Goal: Find specific page/section: Find specific page/section

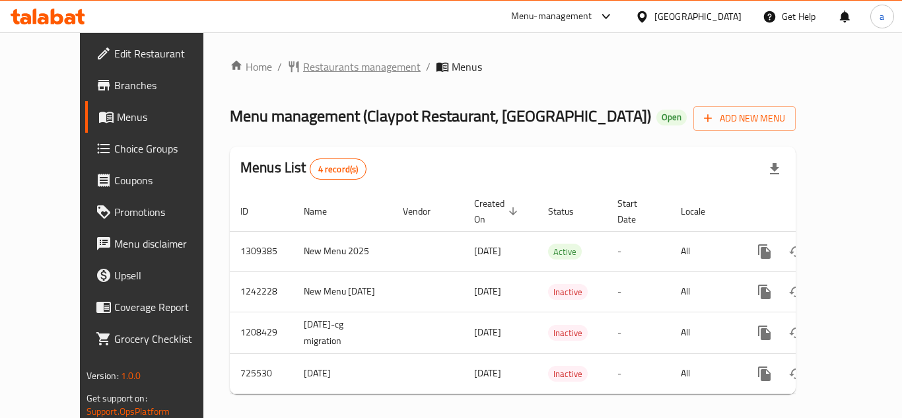
click at [303, 63] on span "Restaurants management" at bounding box center [362, 67] width 118 height 16
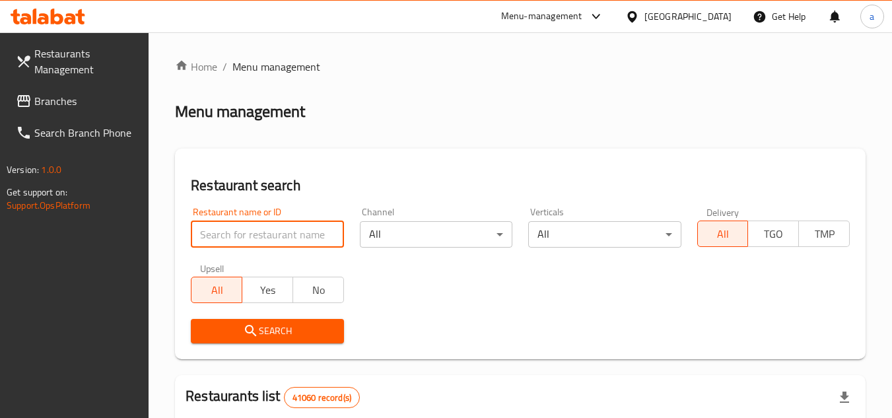
click at [220, 233] on input "search" at bounding box center [267, 234] width 153 height 26
paste input "645039"
type input "645039"
click at [245, 334] on icon "submit" at bounding box center [251, 331] width 16 height 16
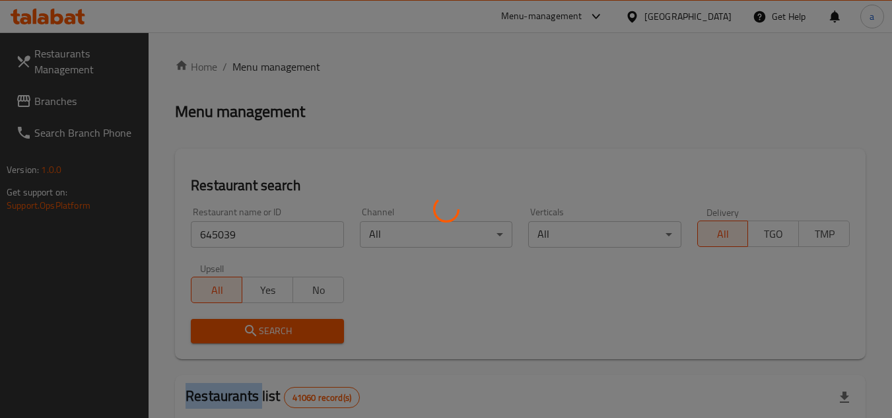
click at [245, 334] on div at bounding box center [446, 209] width 892 height 418
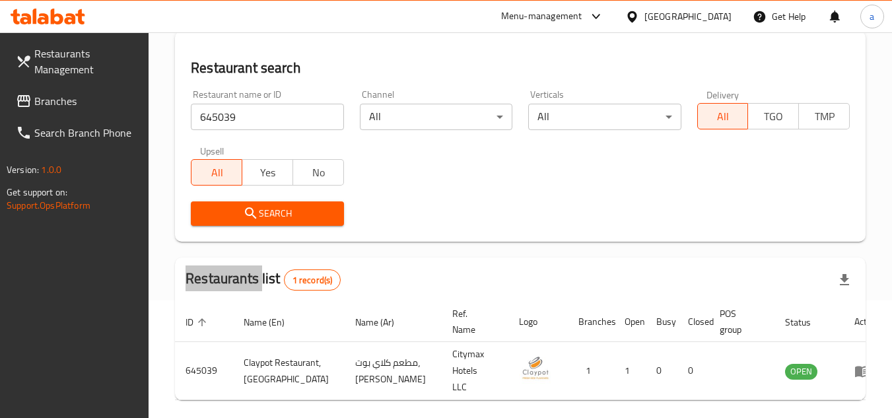
scroll to position [171, 0]
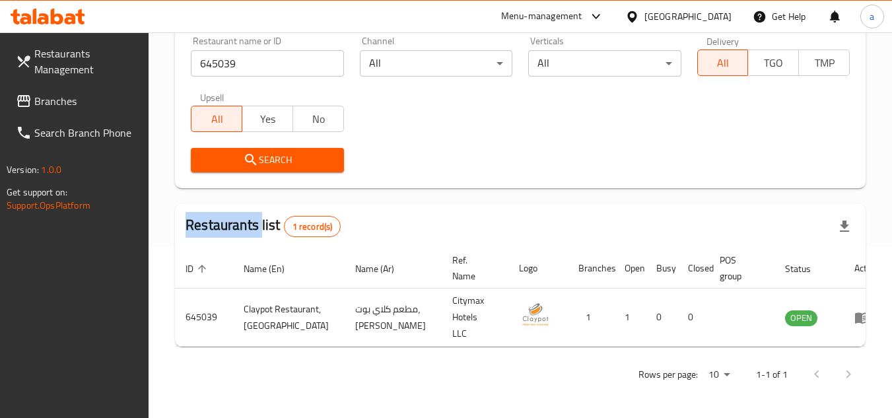
click at [113, 95] on span "Branches" at bounding box center [86, 101] width 104 height 16
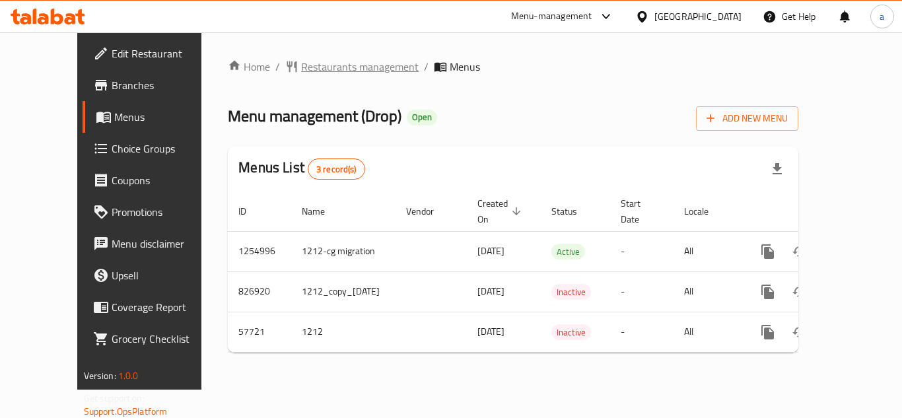
click at [301, 69] on span "Restaurants management" at bounding box center [360, 67] width 118 height 16
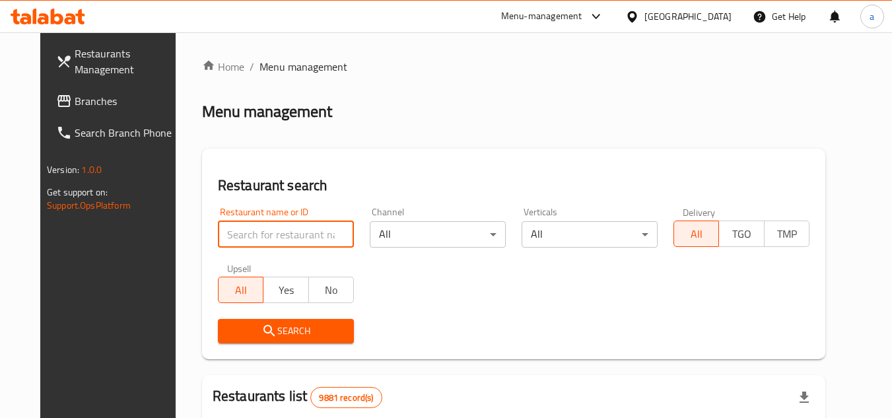
click at [264, 232] on input "search" at bounding box center [286, 234] width 136 height 26
paste input "25435"
type input "25435"
click button "Search" at bounding box center [286, 331] width 136 height 24
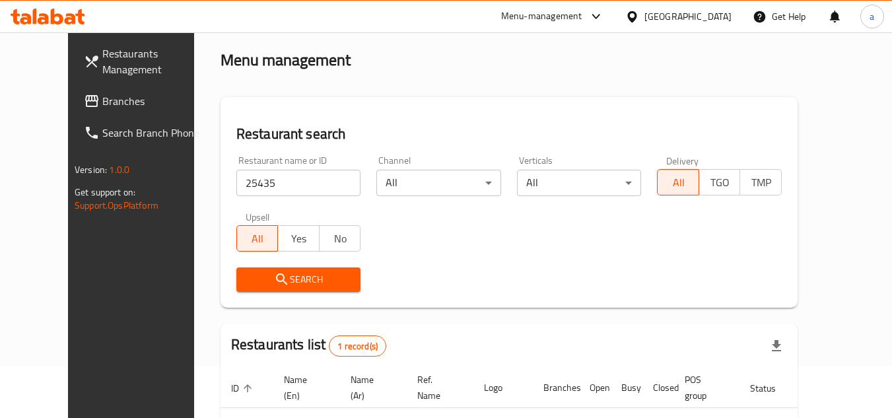
scroll to position [160, 0]
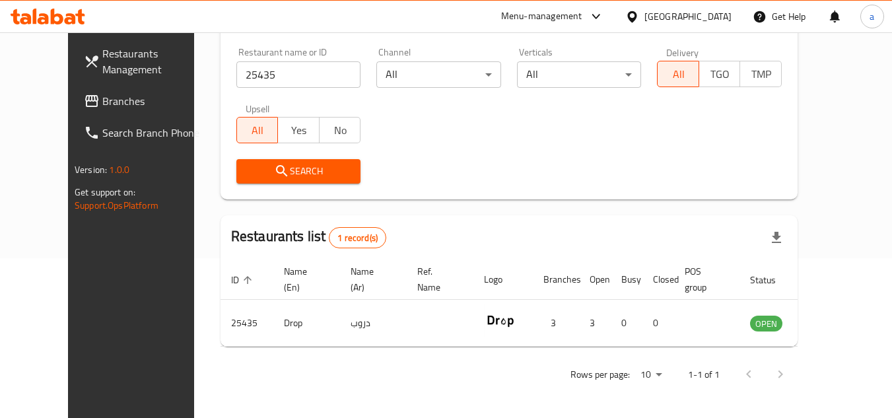
click at [90, 109] on link "Branches" at bounding box center [145, 101] width 144 height 32
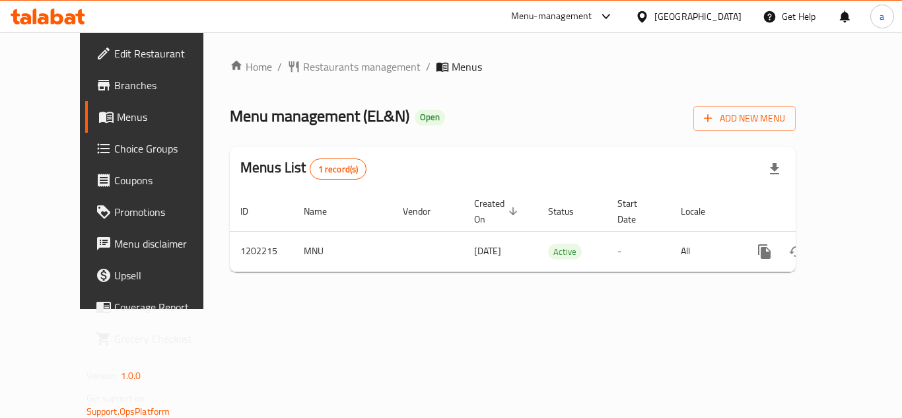
click at [293, 77] on div "Home / Restaurants management / Menus Menu management ( EL&N ) Open Add New Men…" at bounding box center [513, 171] width 566 height 224
click at [303, 67] on span "Restaurants management" at bounding box center [362, 67] width 118 height 16
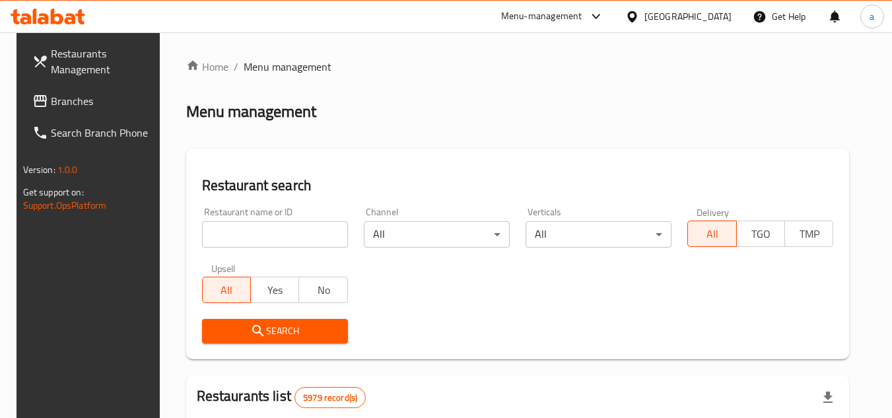
click at [231, 236] on input "search" at bounding box center [275, 234] width 146 height 26
paste input "669133"
type input "669133"
click button "Search" at bounding box center [275, 331] width 146 height 24
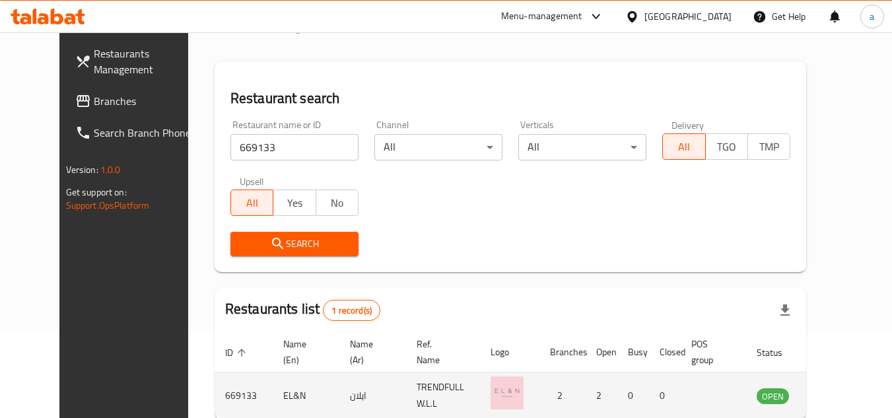
scroll to position [160, 0]
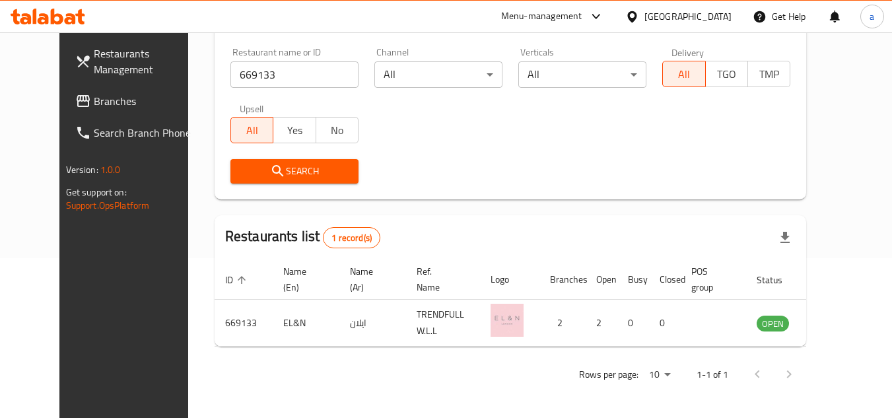
drag, startPoint x: 62, startPoint y: 79, endPoint x: 66, endPoint y: 99, distance: 20.2
click at [65, 79] on link "Restaurants Management" at bounding box center [137, 62] width 144 height 48
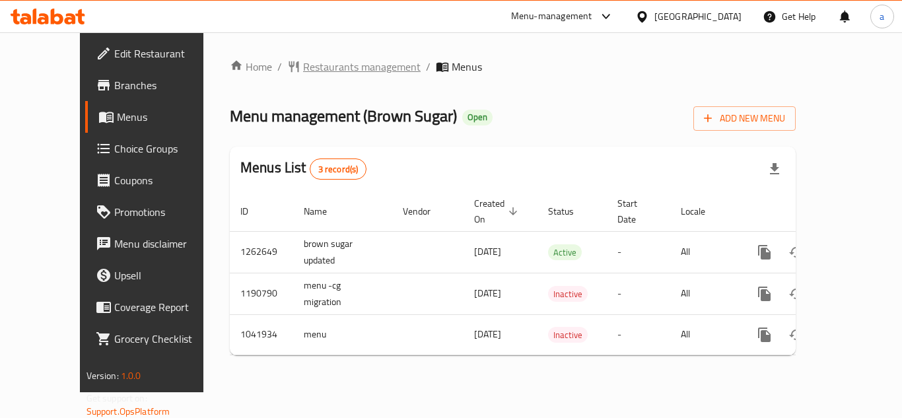
click at [303, 75] on span "Restaurants management" at bounding box center [362, 67] width 118 height 16
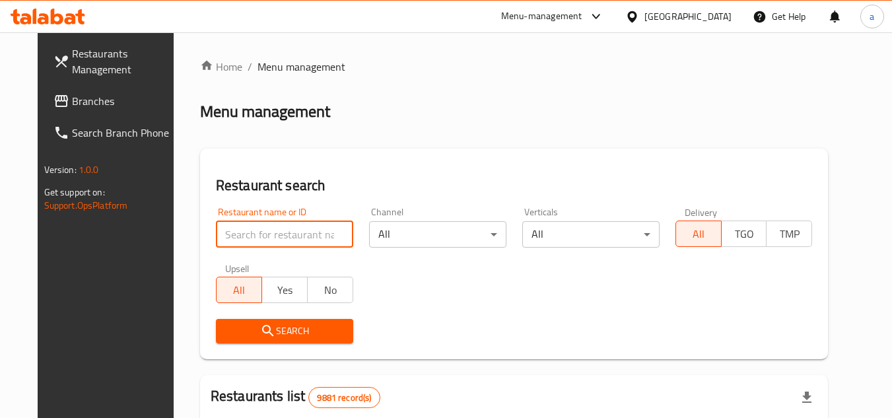
click at [265, 230] on input "search" at bounding box center [284, 234] width 137 height 26
paste input "660811"
type input "660811"
click button "Search" at bounding box center [284, 331] width 137 height 24
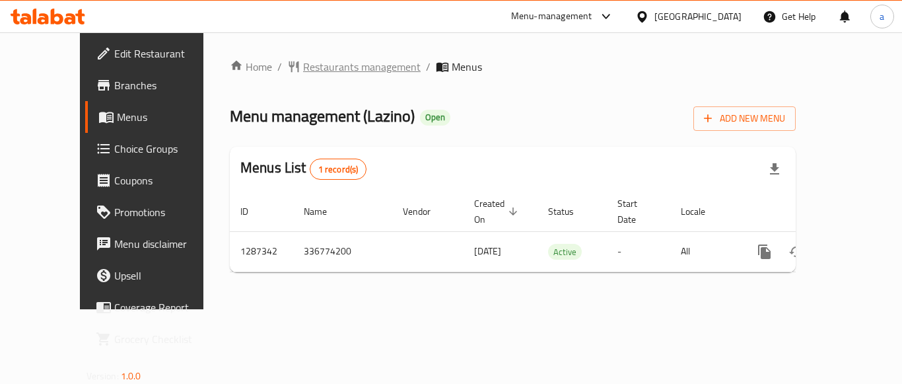
click at [337, 62] on span "Restaurants management" at bounding box center [362, 67] width 118 height 16
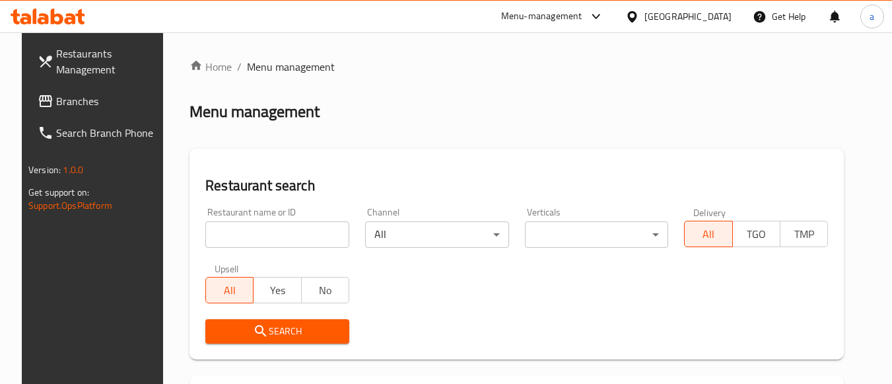
click at [220, 234] on input "search" at bounding box center [277, 234] width 144 height 26
paste input "696661"
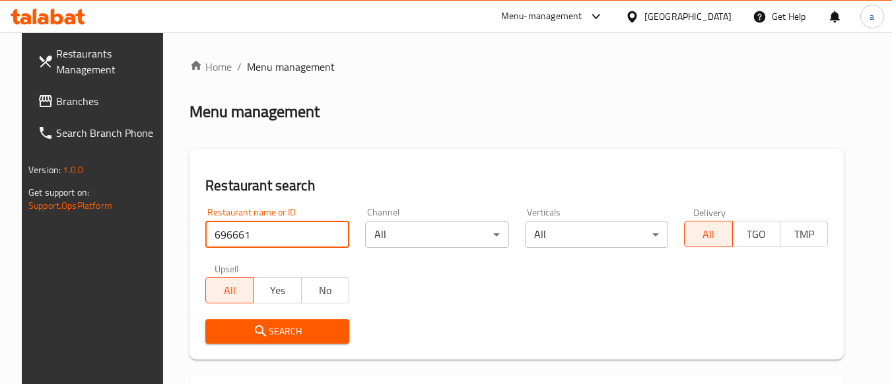
type input "696661"
click button "Search" at bounding box center [277, 331] width 144 height 24
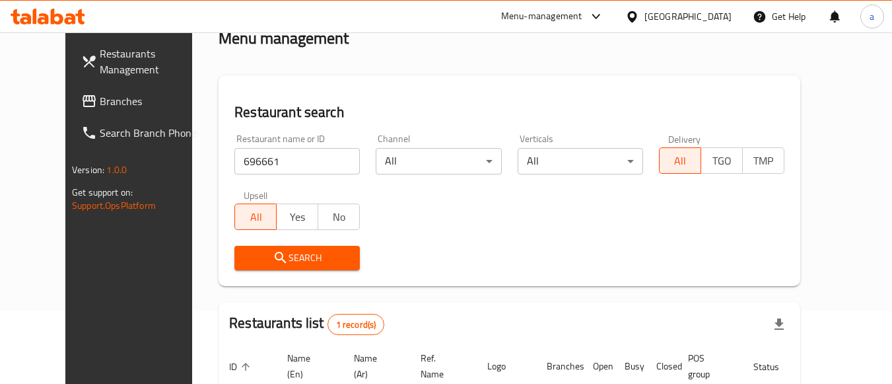
scroll to position [173, 0]
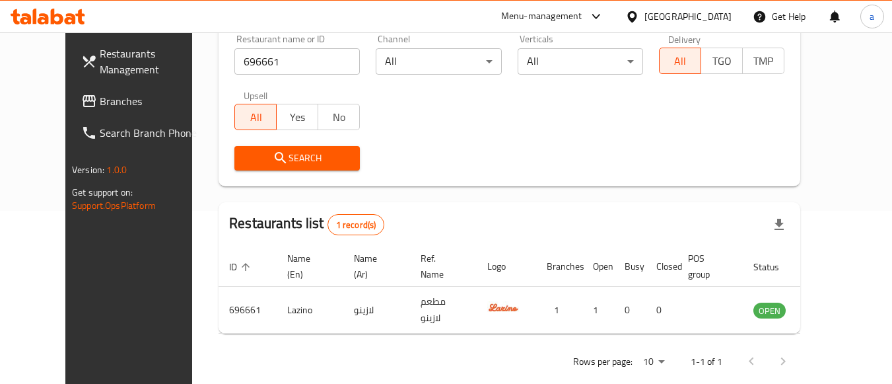
click at [100, 105] on span "Branches" at bounding box center [152, 101] width 104 height 16
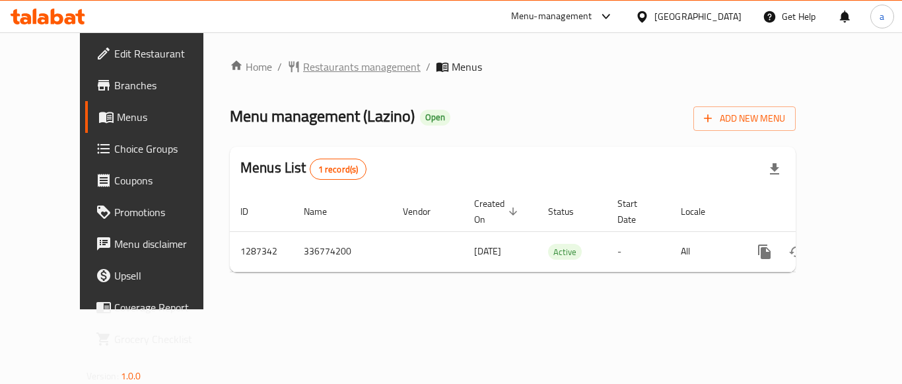
click at [316, 64] on span "Restaurants management" at bounding box center [362, 67] width 118 height 16
click at [114, 147] on span "Choice Groups" at bounding box center [167, 149] width 106 height 16
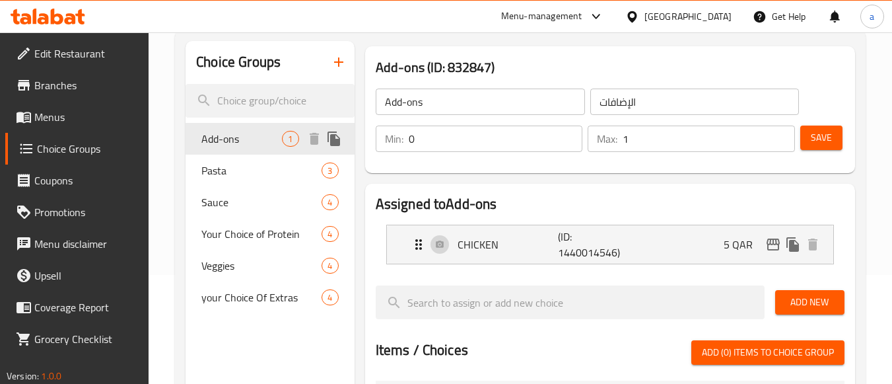
scroll to position [132, 0]
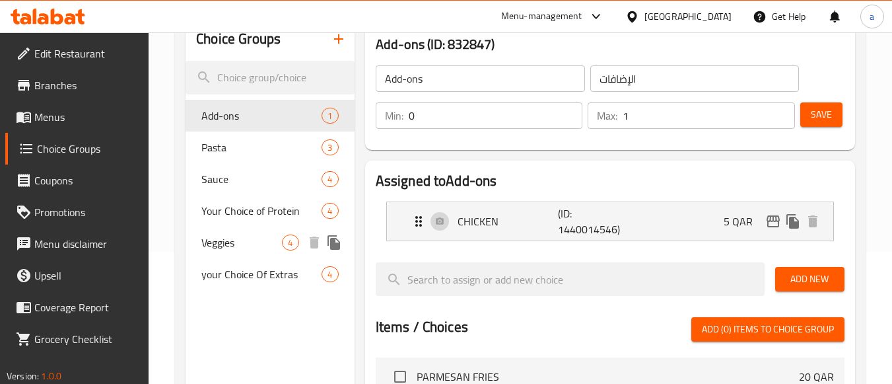
click at [240, 249] on span "Veggies" at bounding box center [241, 242] width 81 height 16
type input "Veggies"
type input "خضروات"
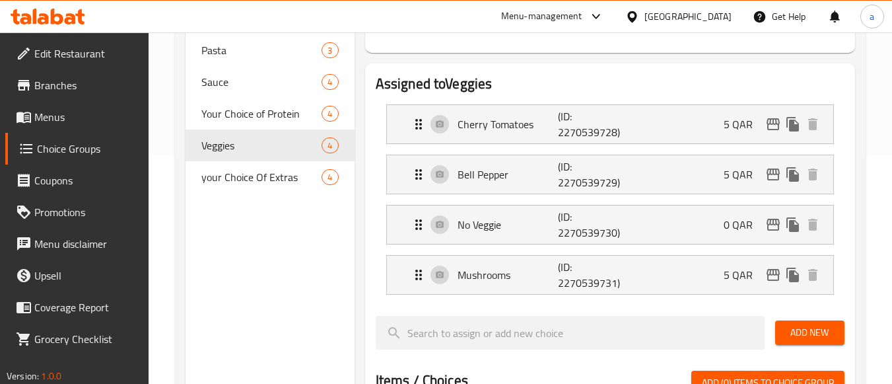
scroll to position [198, 0]
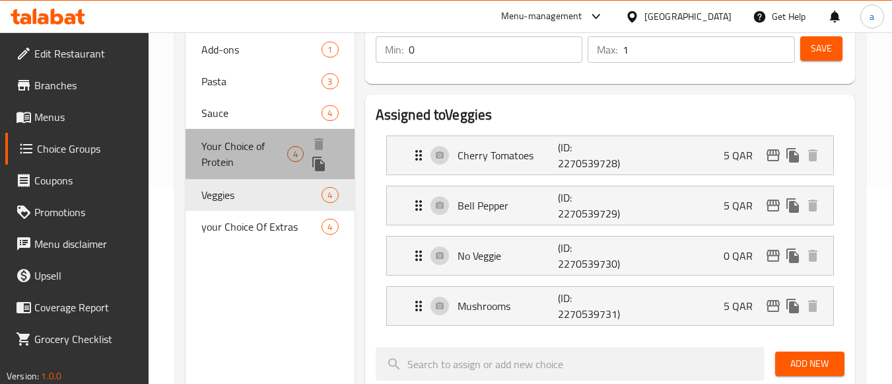
click at [254, 156] on span "Your Choice of Protein" at bounding box center [244, 154] width 86 height 32
type input "Your Choice of Protein"
type input "اختيارك من بروتين"
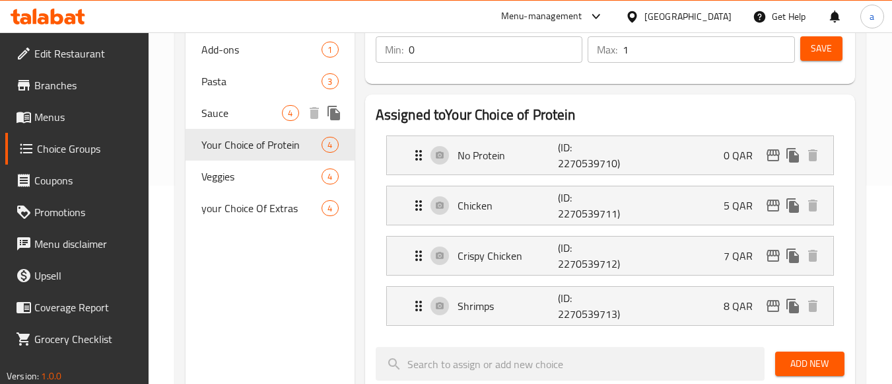
click at [242, 111] on span "Sauce" at bounding box center [241, 113] width 81 height 16
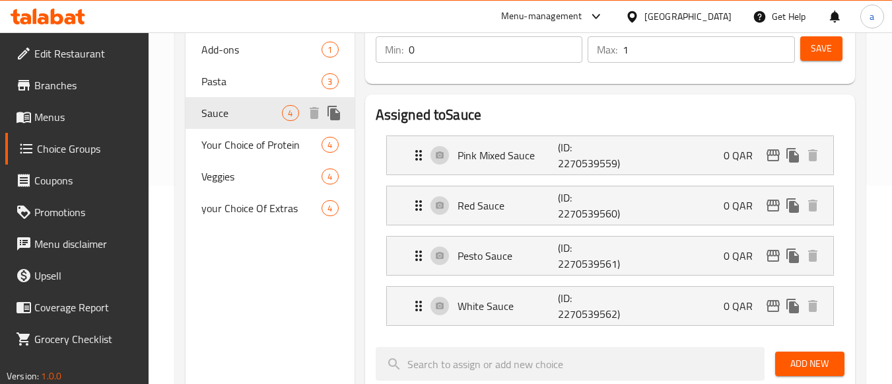
type input "Sauce"
type input "صوص"
type input "1"
click at [252, 57] on span "Add-ons" at bounding box center [241, 50] width 81 height 16
type input "Add-ons"
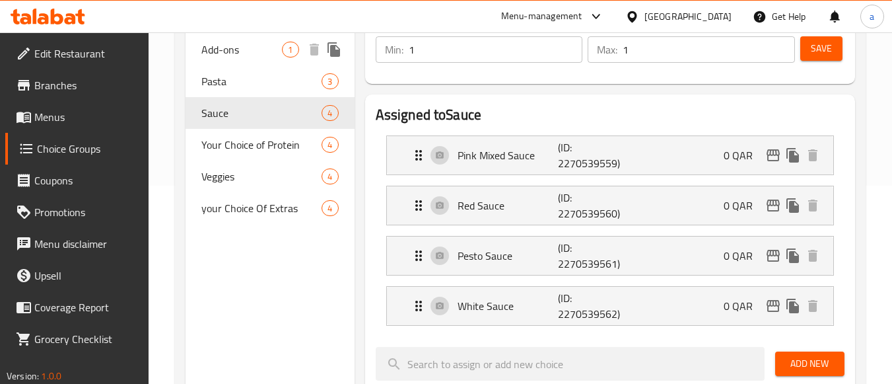
type input "الإضافات"
type input "0"
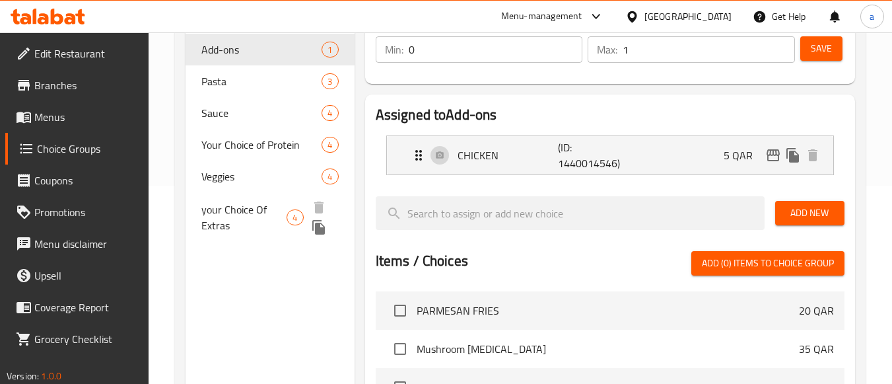
click at [224, 211] on span "your Choice Of Extras" at bounding box center [243, 217] width 85 height 32
type input "your Choice Of Extras"
type input "اختيارك من إضافات"
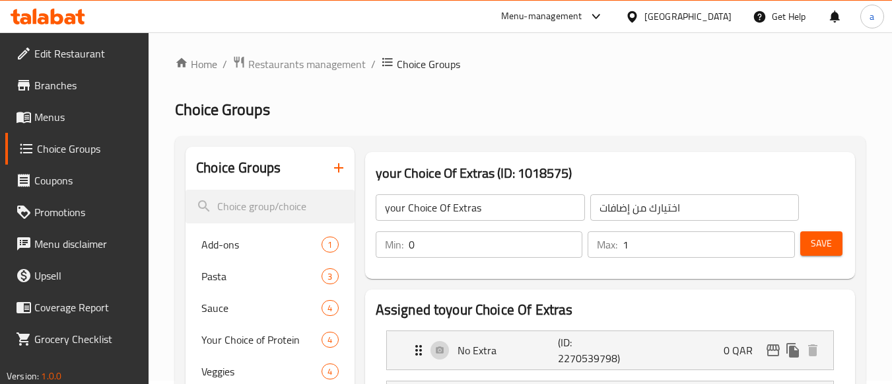
scroll to position [0, 0]
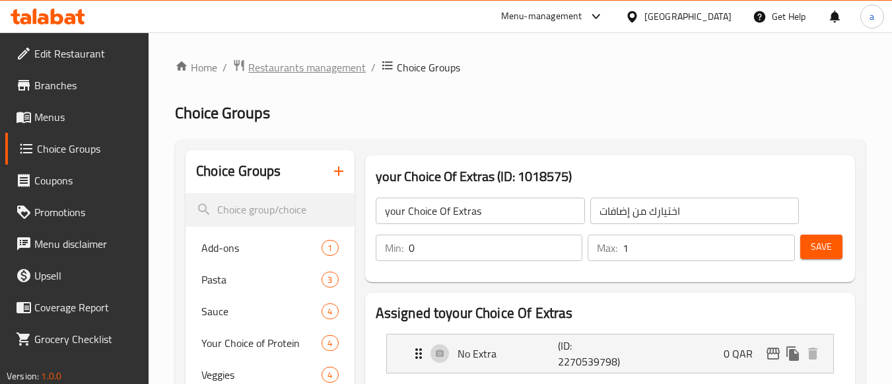
click at [306, 65] on span "Restaurants management" at bounding box center [307, 67] width 118 height 16
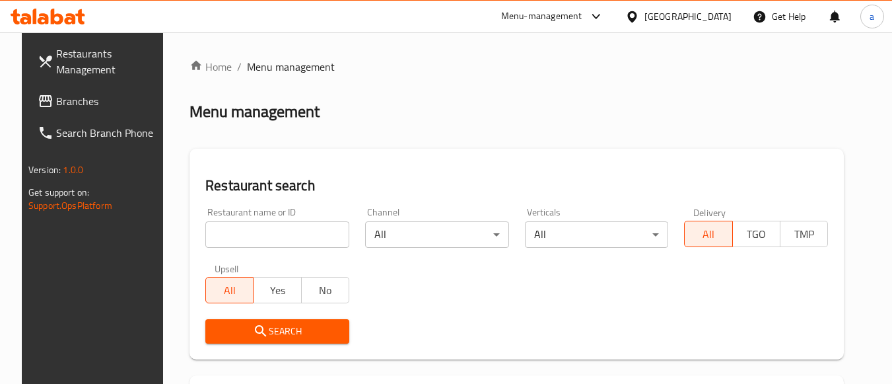
click at [287, 236] on input "search" at bounding box center [277, 234] width 144 height 26
paste input "771654"
type input "771654"
click button "Search" at bounding box center [277, 331] width 144 height 24
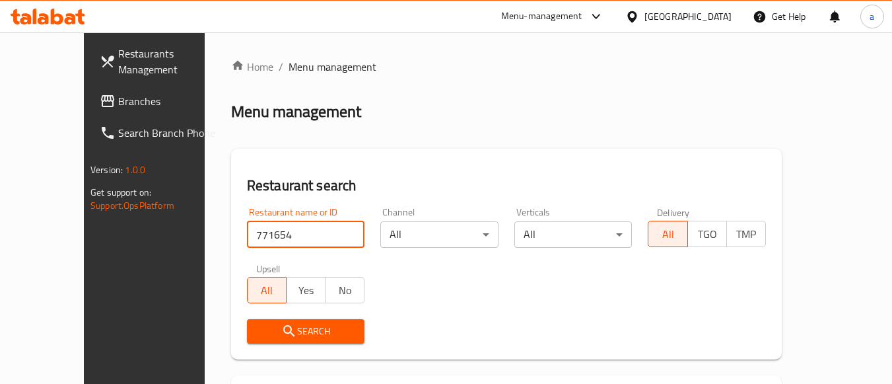
click at [118, 97] on span "Branches" at bounding box center [170, 101] width 104 height 16
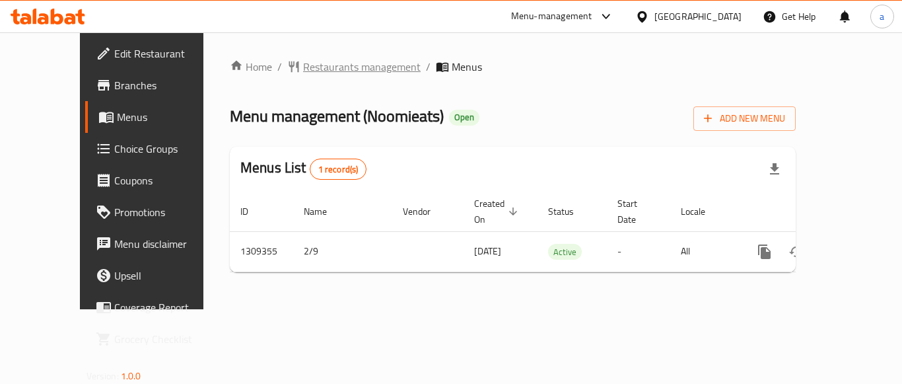
click at [303, 65] on span "Restaurants management" at bounding box center [362, 67] width 118 height 16
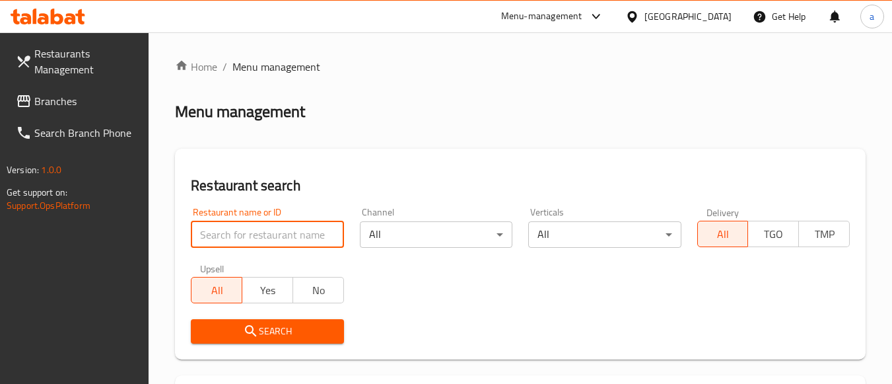
click at [302, 232] on input "search" at bounding box center [267, 234] width 153 height 26
paste input "705216"
type input "705216"
click button "Search" at bounding box center [267, 331] width 153 height 24
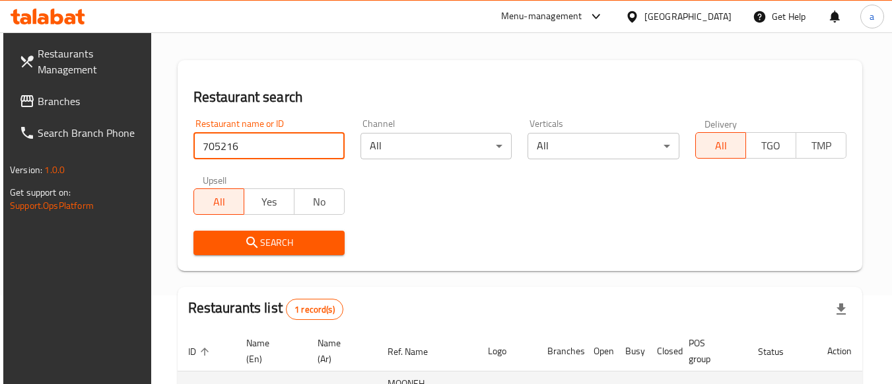
scroll to position [205, 0]
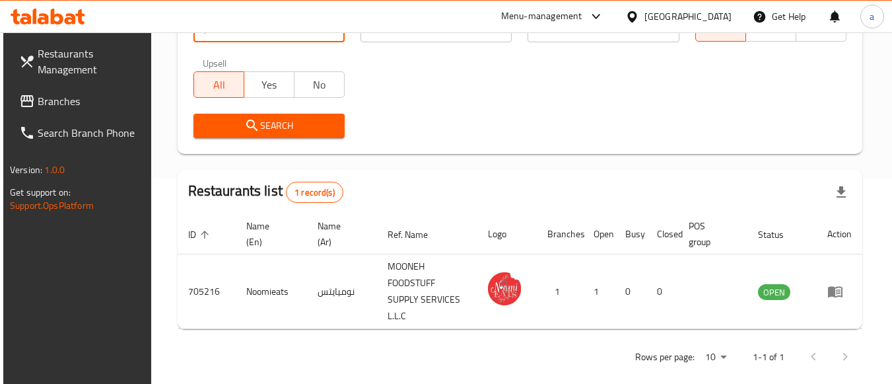
click at [60, 93] on span "Branches" at bounding box center [90, 101] width 104 height 16
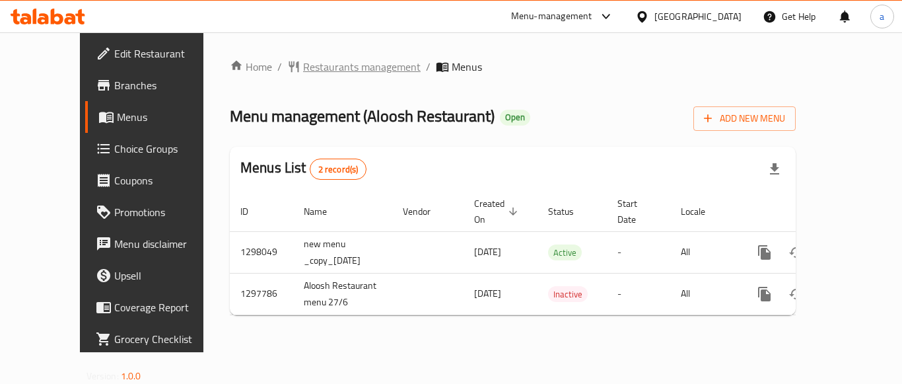
click at [330, 67] on span "Restaurants management" at bounding box center [362, 67] width 118 height 16
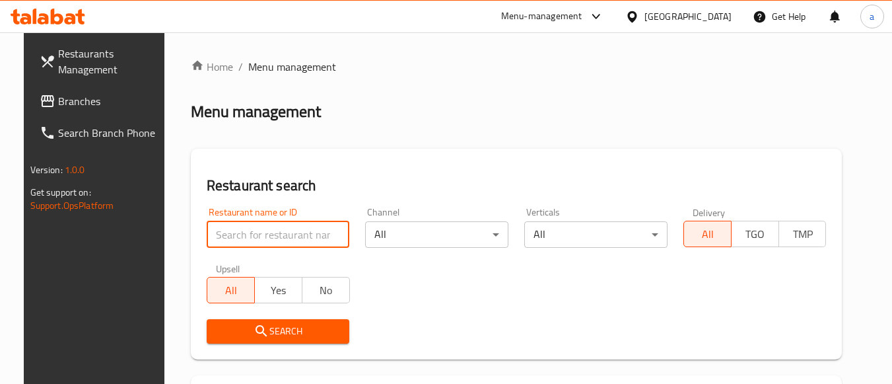
click at [242, 233] on input "search" at bounding box center [278, 234] width 143 height 26
paste input "700626"
type input "700626"
click button "Search" at bounding box center [278, 331] width 143 height 24
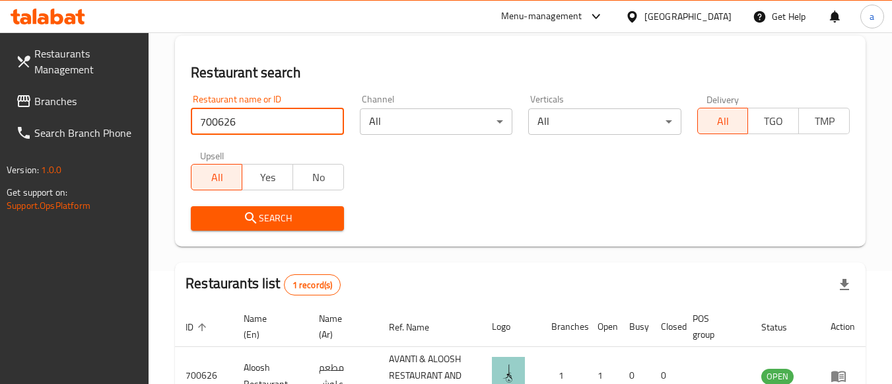
scroll to position [205, 0]
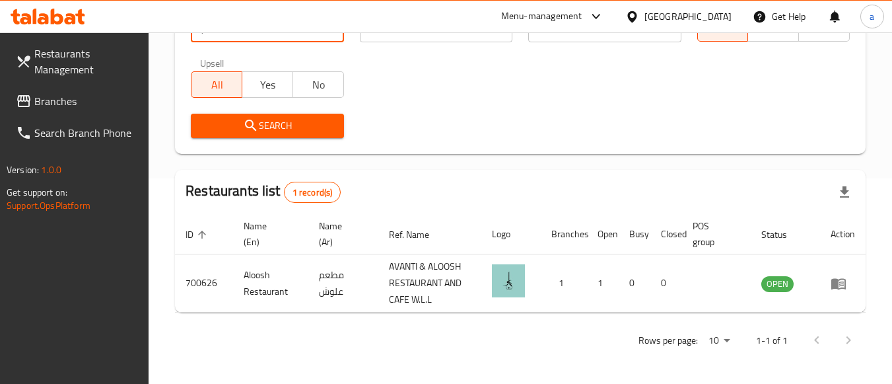
drag, startPoint x: 81, startPoint y: 103, endPoint x: 70, endPoint y: 106, distance: 10.9
click at [79, 103] on span "Branches" at bounding box center [86, 101] width 104 height 16
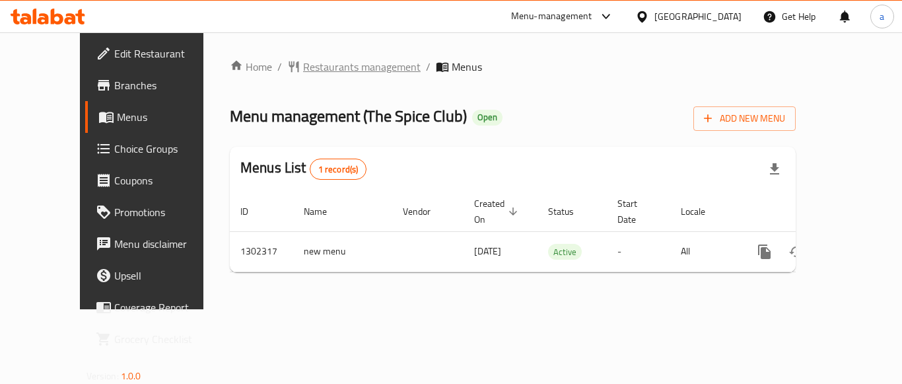
click at [303, 71] on span "Restaurants management" at bounding box center [362, 67] width 118 height 16
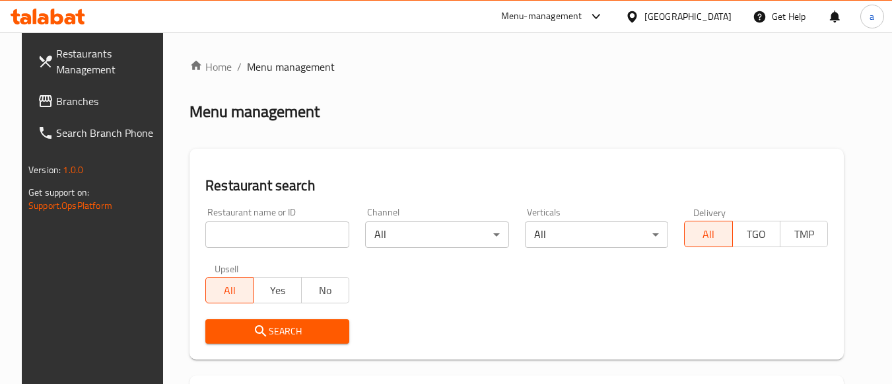
drag, startPoint x: 242, startPoint y: 215, endPoint x: 234, endPoint y: 238, distance: 23.8
click at [241, 219] on div "Restaurant name or ID Restaurant name or ID" at bounding box center [277, 227] width 144 height 40
click at [234, 238] on input "search" at bounding box center [277, 234] width 144 height 26
paste input "702382"
type input "702382"
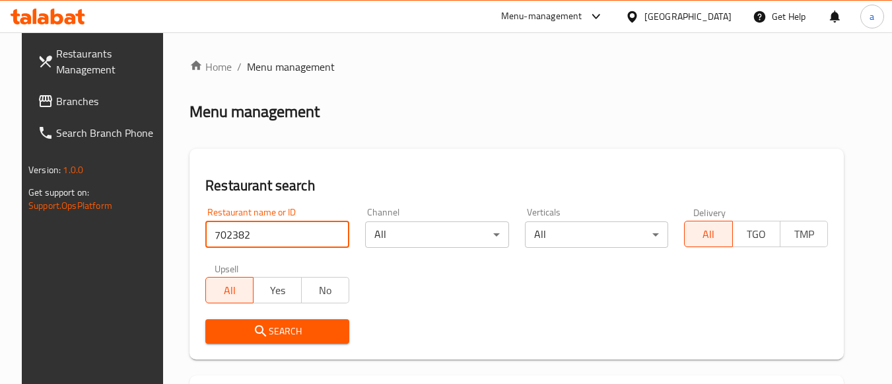
click button "Search" at bounding box center [277, 331] width 144 height 24
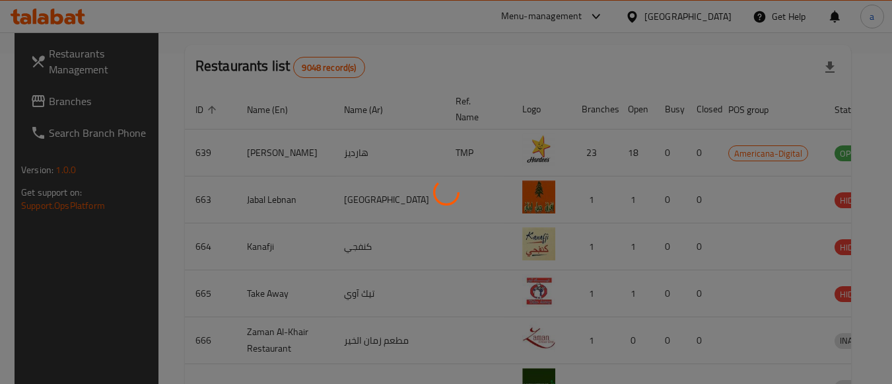
scroll to position [194, 0]
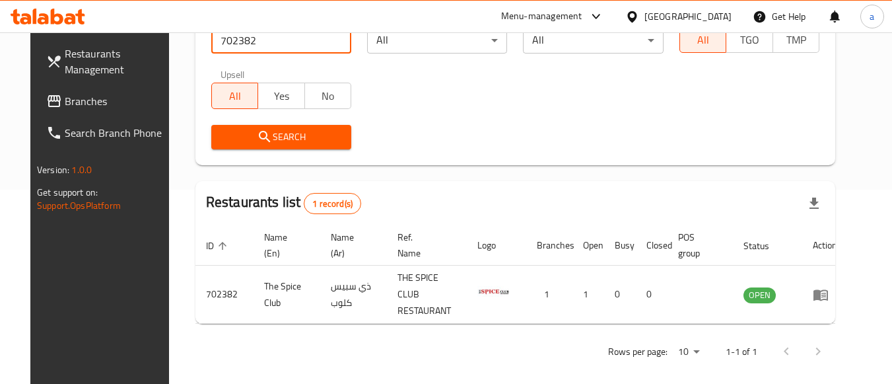
click at [97, 109] on link "Branches" at bounding box center [108, 101] width 144 height 32
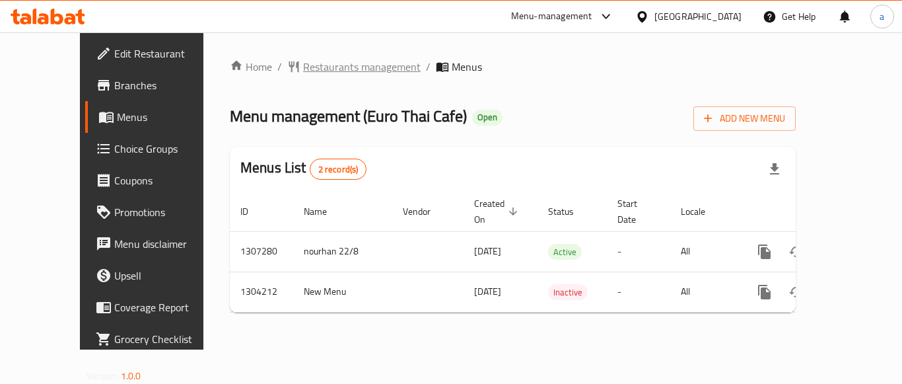
click at [303, 70] on span "Restaurants management" at bounding box center [362, 67] width 118 height 16
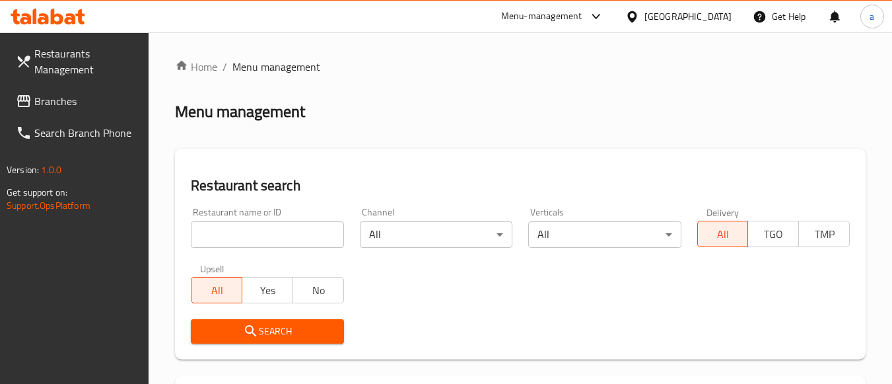
click at [264, 237] on input "search" at bounding box center [267, 234] width 153 height 26
paste input "703056"
type input "703056"
click button "Search" at bounding box center [267, 331] width 153 height 24
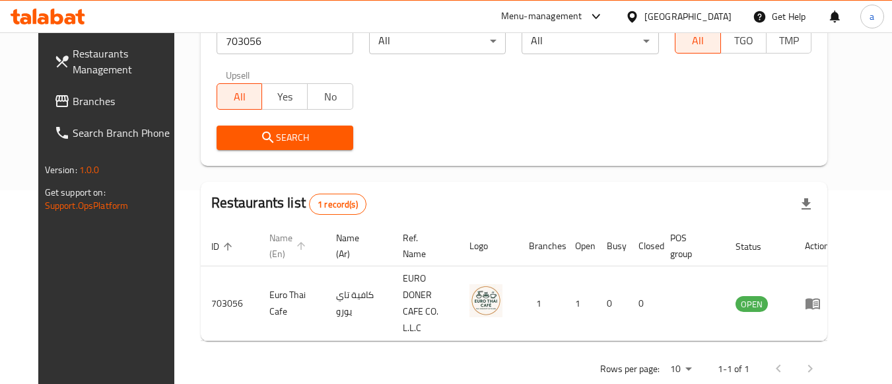
scroll to position [194, 0]
click at [116, 95] on span "Branches" at bounding box center [125, 101] width 104 height 16
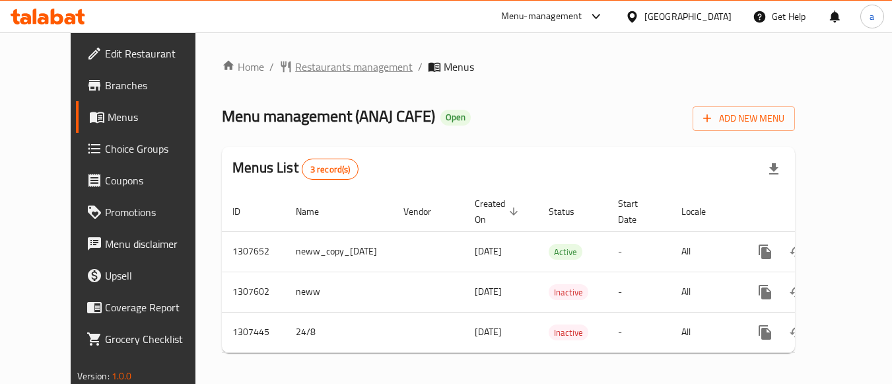
click at [295, 71] on span "Restaurants management" at bounding box center [354, 67] width 118 height 16
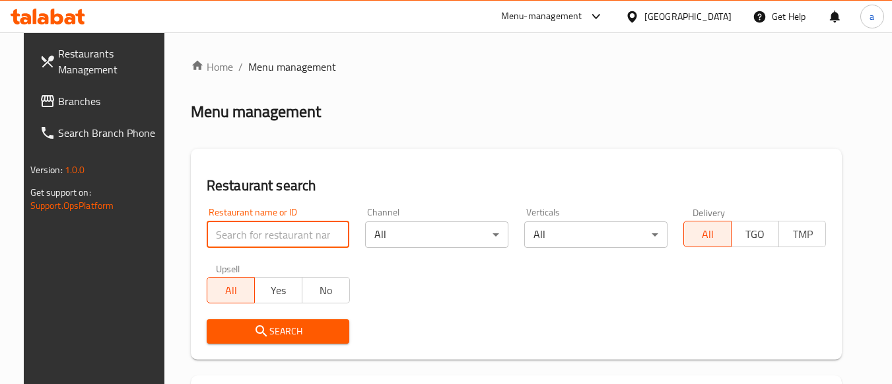
click at [251, 229] on input "search" at bounding box center [278, 234] width 143 height 26
paste input "704478"
type input "704478"
click button "Search" at bounding box center [278, 331] width 143 height 24
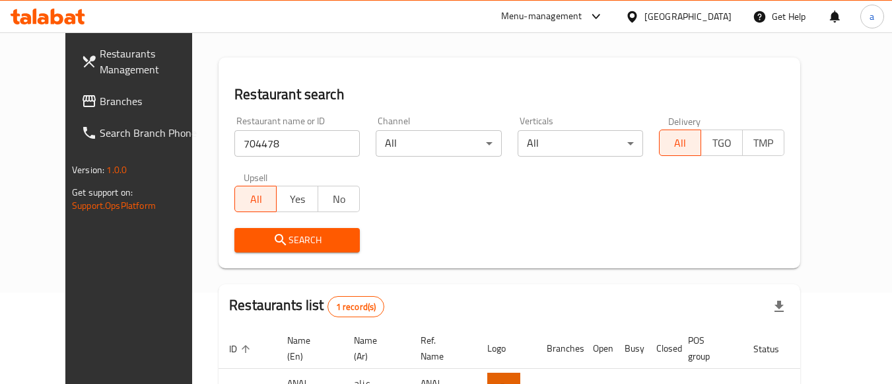
scroll to position [173, 0]
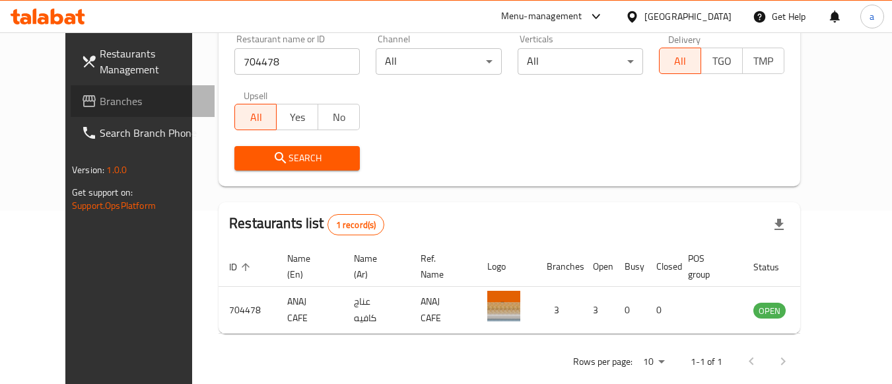
click at [114, 111] on link "Branches" at bounding box center [143, 101] width 144 height 32
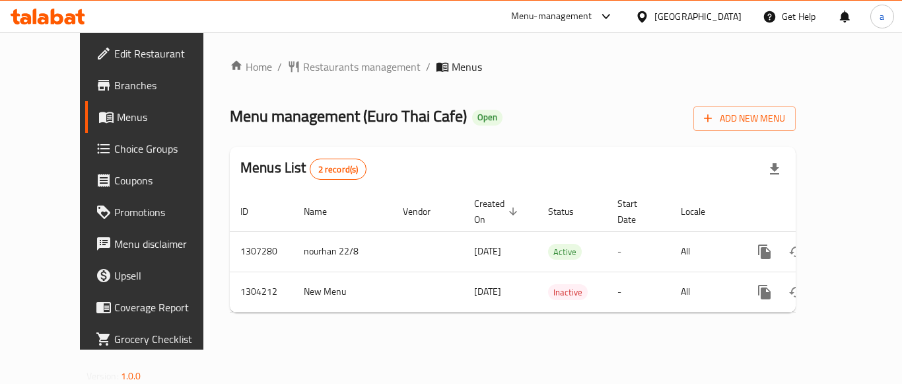
drag, startPoint x: 0, startPoint y: 0, endPoint x: 60, endPoint y: 154, distance: 165.2
click at [114, 154] on span "Choice Groups" at bounding box center [167, 149] width 106 height 16
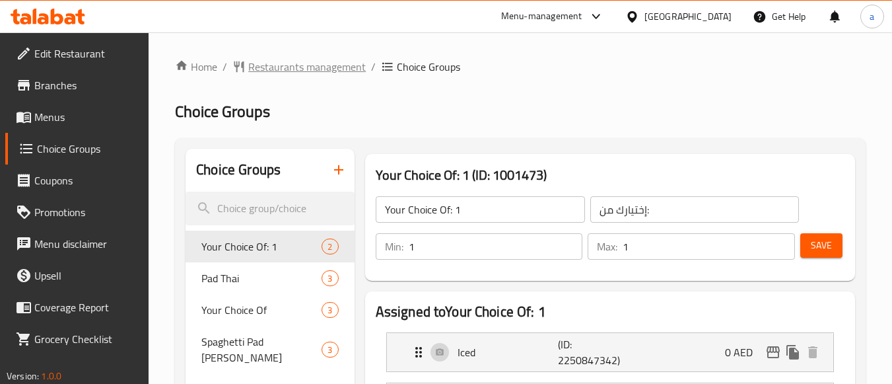
click at [290, 64] on span "Restaurants management" at bounding box center [307, 67] width 118 height 16
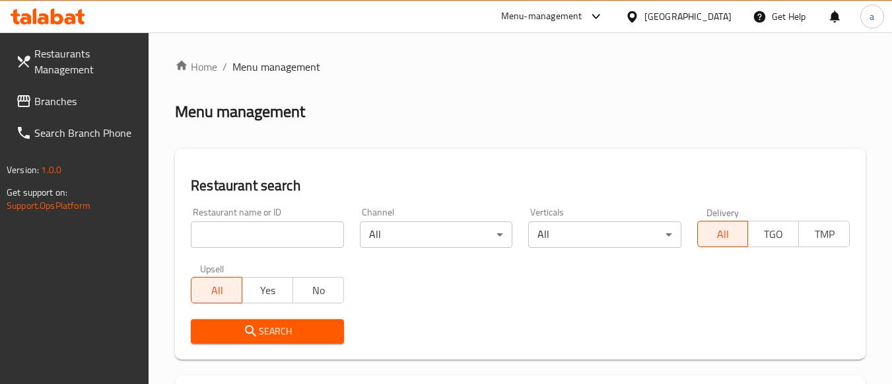
click at [104, 102] on span "Branches" at bounding box center [86, 101] width 104 height 16
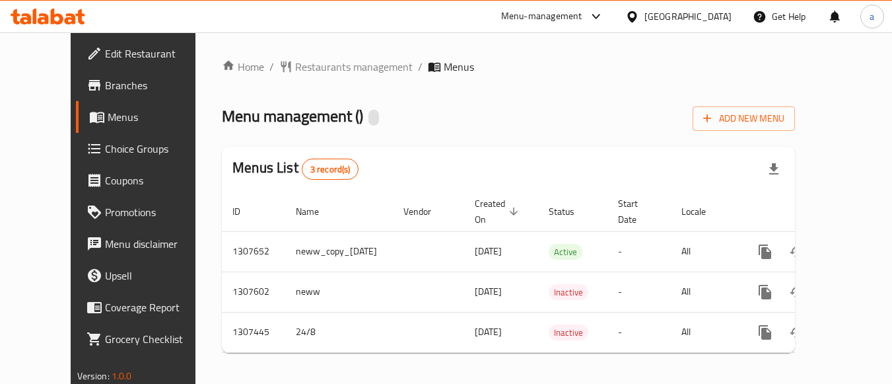
click at [105, 155] on span "Choice Groups" at bounding box center [157, 149] width 104 height 16
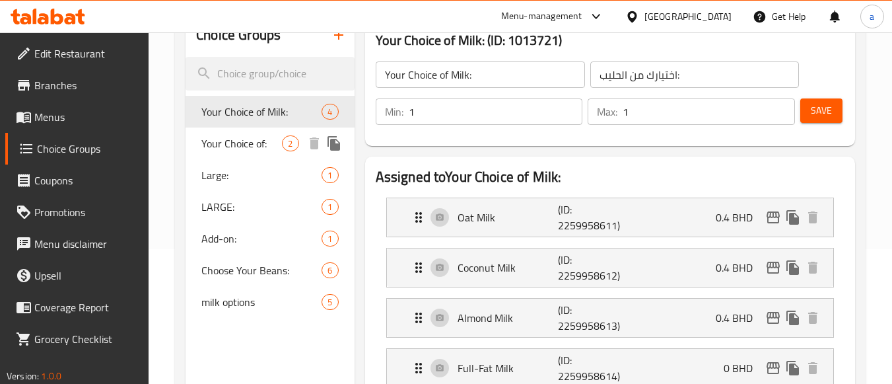
scroll to position [198, 0]
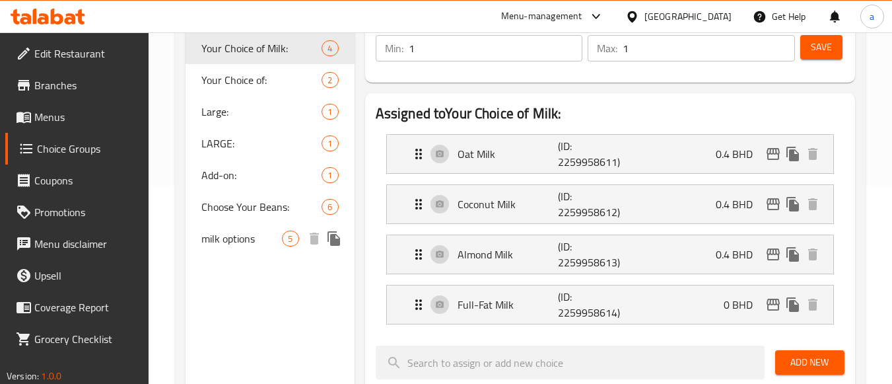
click at [255, 243] on span "milk options" at bounding box center [241, 238] width 81 height 16
type input "milk options"
type input "واع حليب"
type input "0"
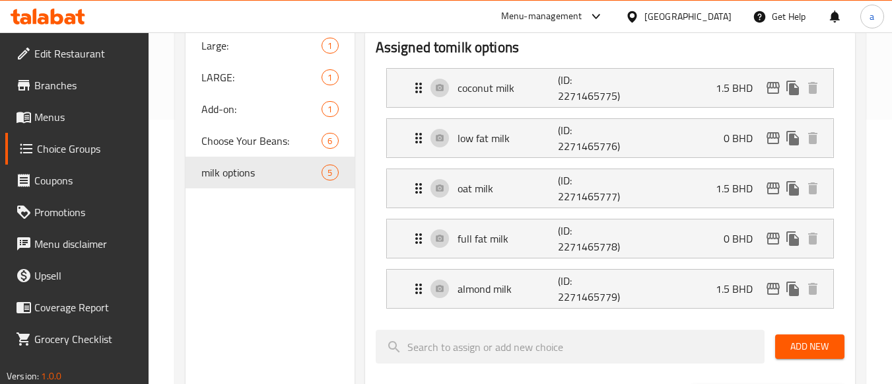
scroll to position [0, 0]
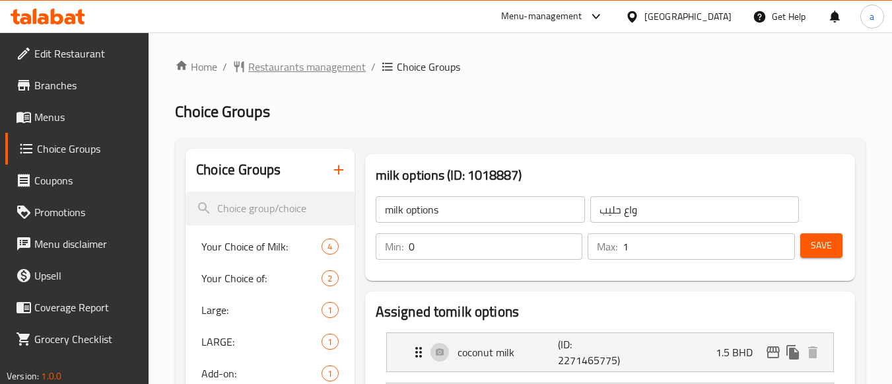
click at [291, 59] on span "Restaurants management" at bounding box center [307, 67] width 118 height 16
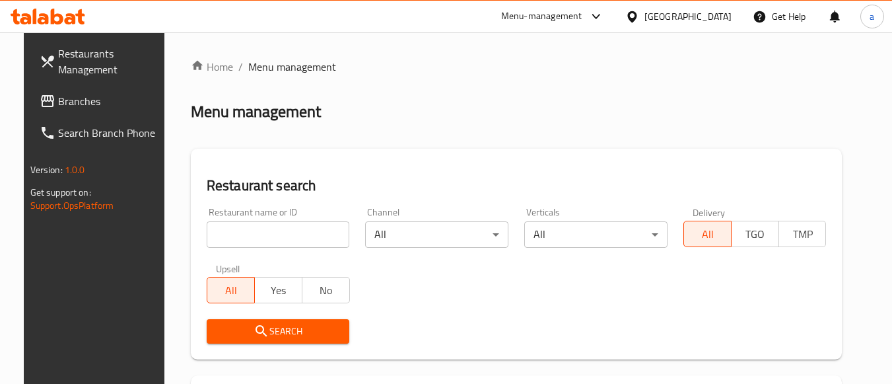
click at [90, 100] on span "Branches" at bounding box center [110, 101] width 104 height 16
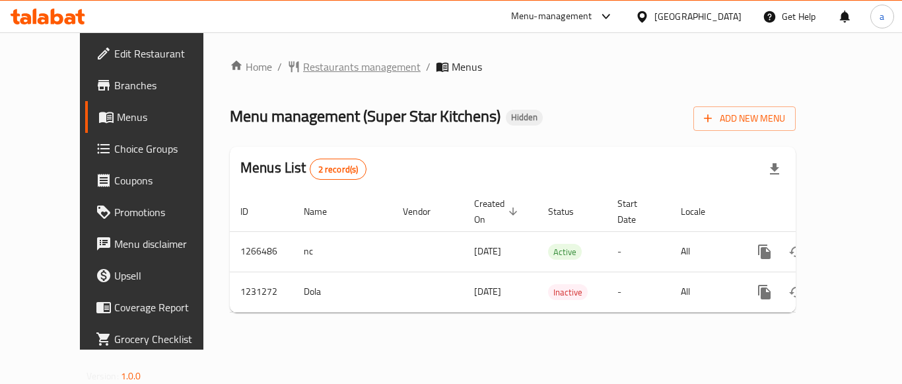
click at [347, 67] on span "Restaurants management" at bounding box center [362, 67] width 118 height 16
click at [303, 68] on span "Restaurants management" at bounding box center [362, 67] width 118 height 16
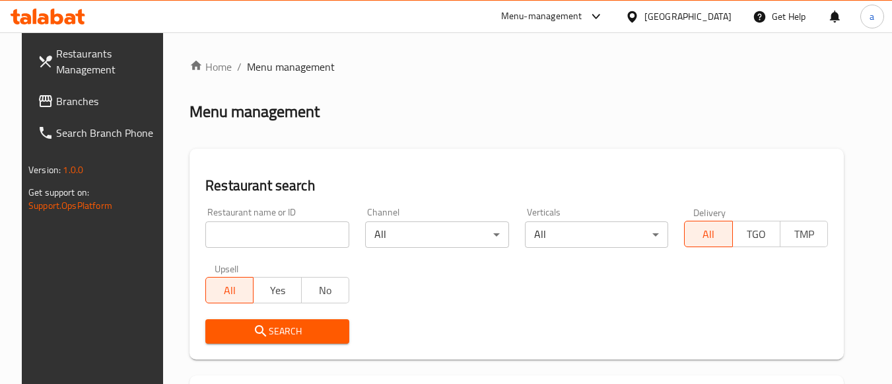
click at [306, 230] on input "search" at bounding box center [277, 234] width 144 height 26
paste input "676808"
type input "676808"
click button "Search" at bounding box center [277, 331] width 144 height 24
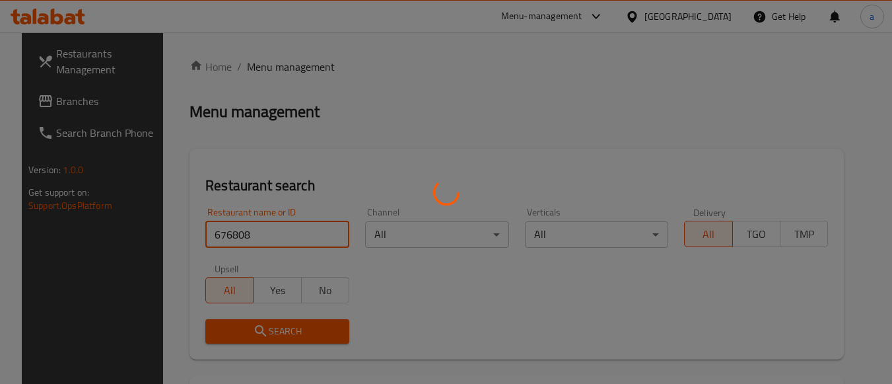
click button "Search" at bounding box center [277, 331] width 144 height 24
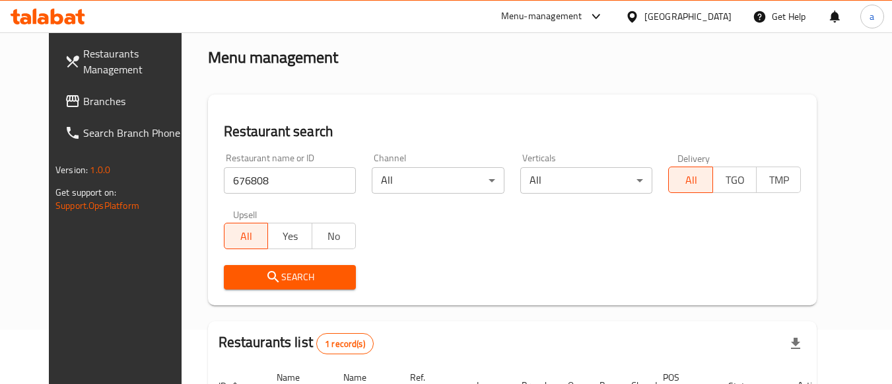
scroll to position [189, 0]
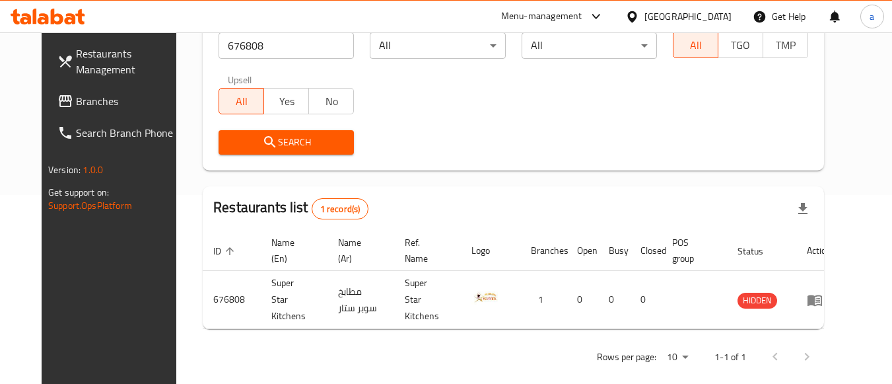
click at [79, 109] on link "Branches" at bounding box center [119, 101] width 144 height 32
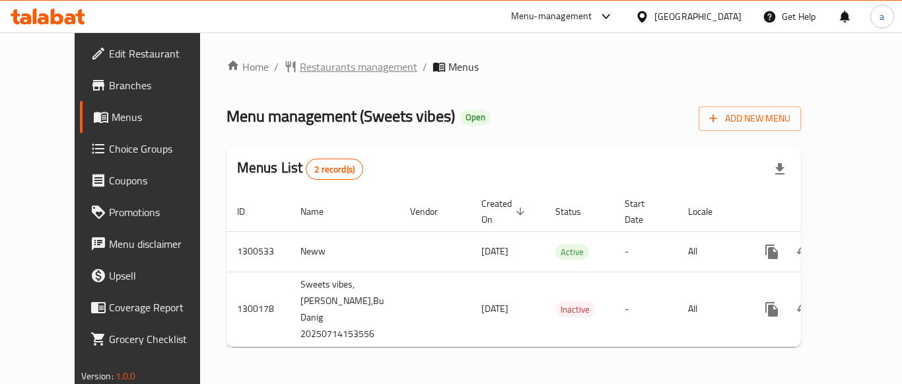
click at [326, 60] on span "Restaurants management" at bounding box center [359, 67] width 118 height 16
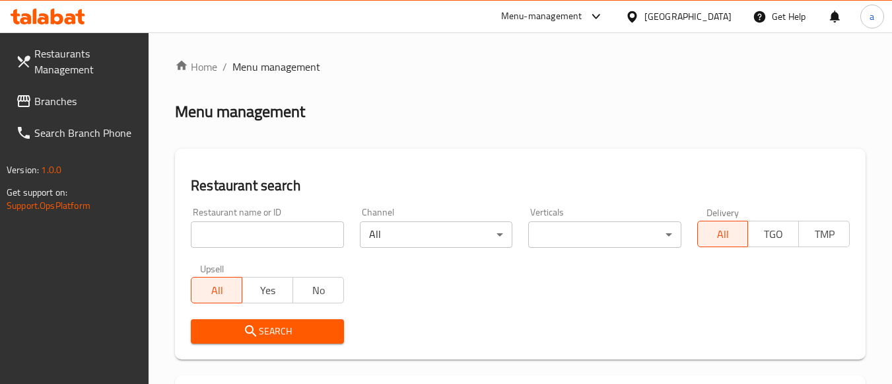
click at [319, 240] on input "search" at bounding box center [267, 234] width 153 height 26
paste input "701656"
type input "701656"
click button "Search" at bounding box center [267, 331] width 153 height 24
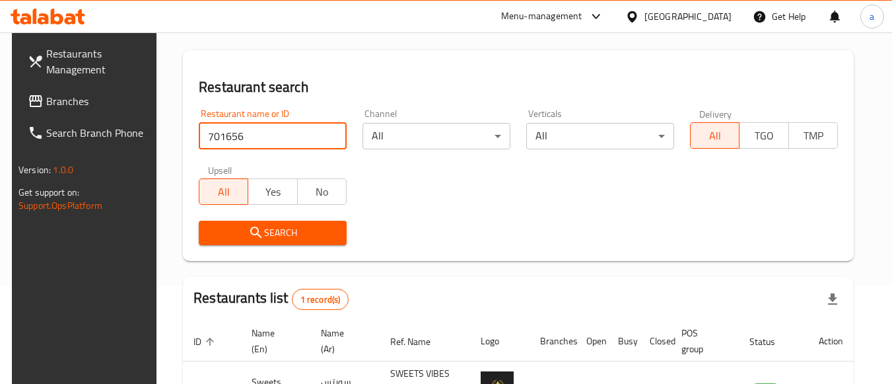
scroll to position [205, 0]
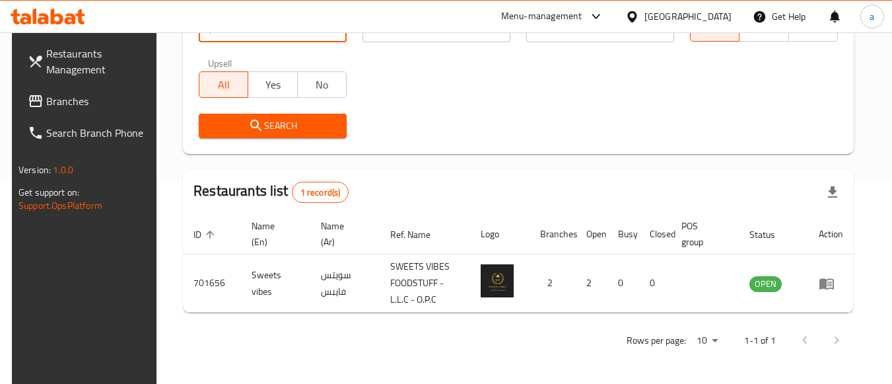
click at [58, 93] on span "Branches" at bounding box center [98, 101] width 104 height 16
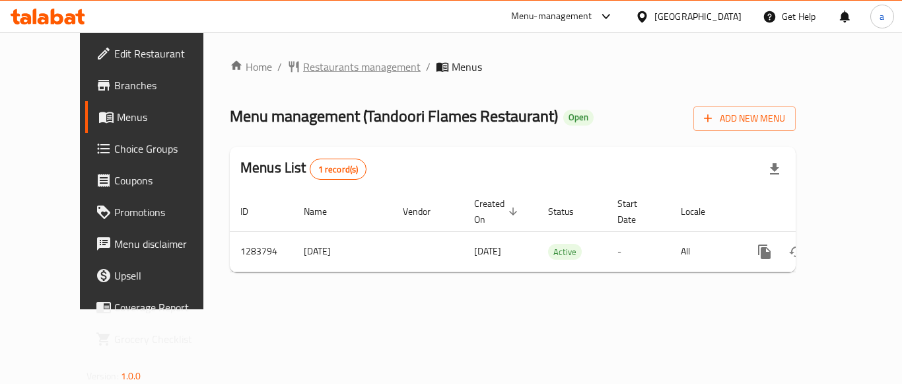
click at [315, 68] on span "Restaurants management" at bounding box center [362, 67] width 118 height 16
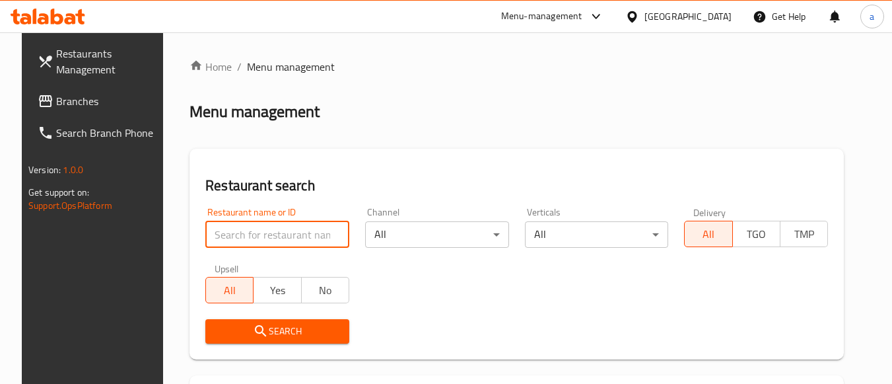
click at [282, 236] on input "search" at bounding box center [277, 234] width 144 height 26
paste input "695418"
type input "695418"
click button "Search" at bounding box center [277, 331] width 144 height 24
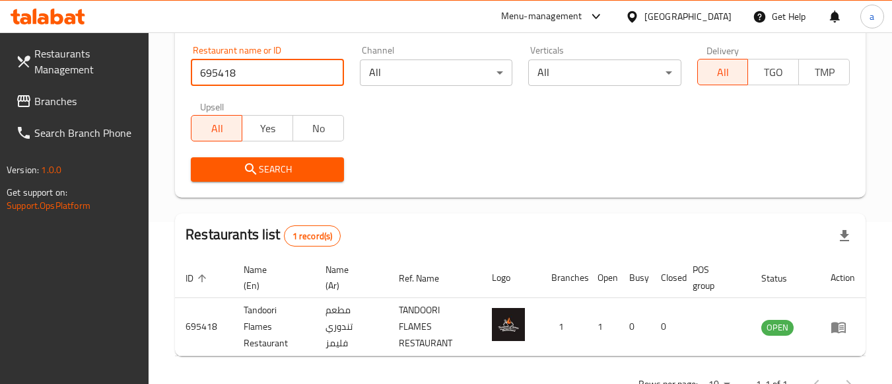
scroll to position [205, 0]
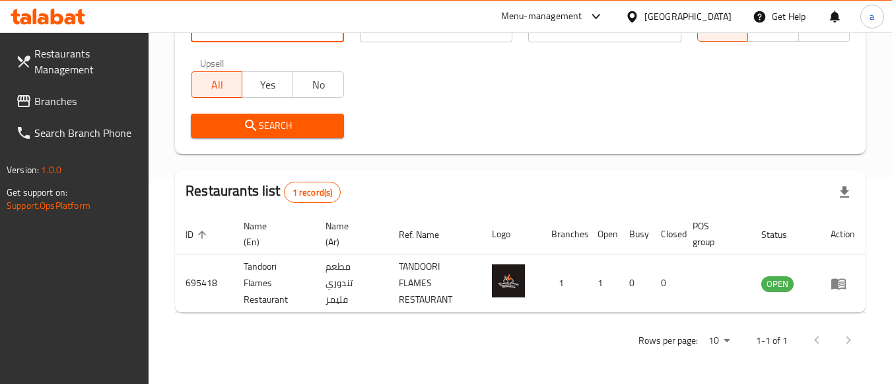
click at [78, 98] on span "Branches" at bounding box center [86, 101] width 104 height 16
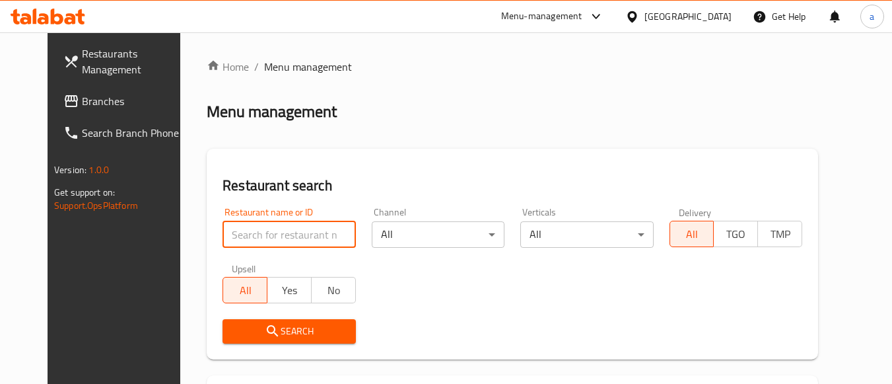
click at [269, 237] on input "search" at bounding box center [289, 234] width 133 height 26
click at [118, 103] on span "Branches" at bounding box center [134, 101] width 104 height 16
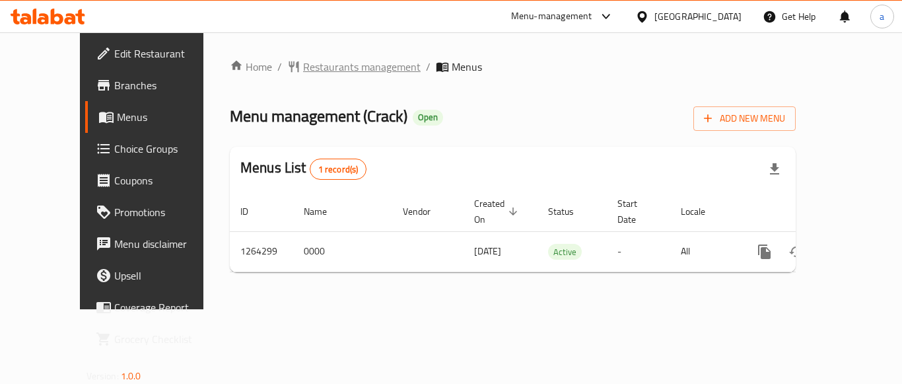
click at [303, 62] on span "Restaurants management" at bounding box center [362, 67] width 118 height 16
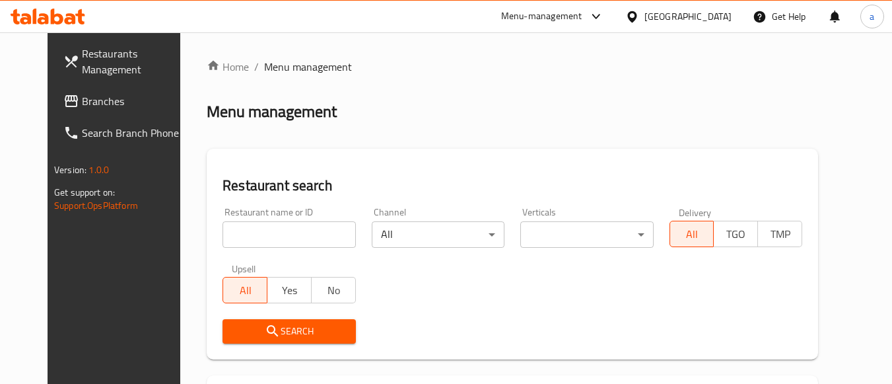
click at [287, 240] on input "search" at bounding box center [289, 234] width 133 height 26
paste input "686311"
type input "686311"
click button "Search" at bounding box center [289, 331] width 133 height 24
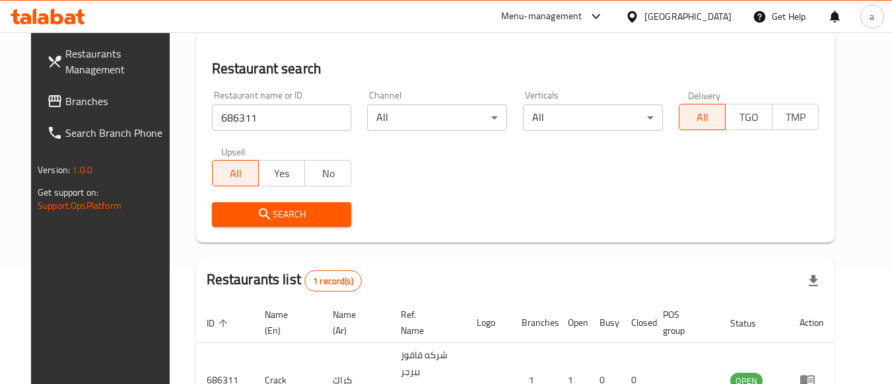
scroll to position [189, 0]
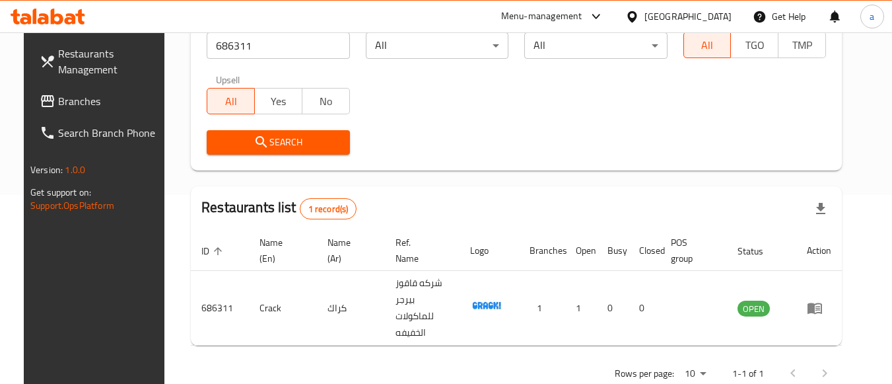
click at [107, 108] on span "Branches" at bounding box center [110, 101] width 104 height 16
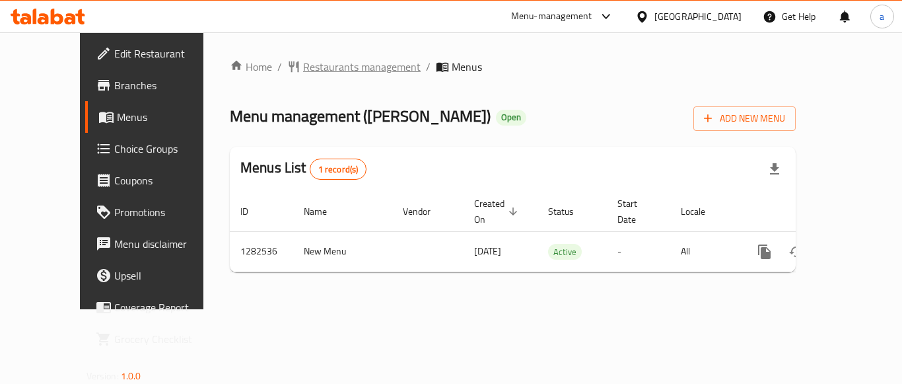
click at [303, 68] on span "Restaurants management" at bounding box center [362, 67] width 118 height 16
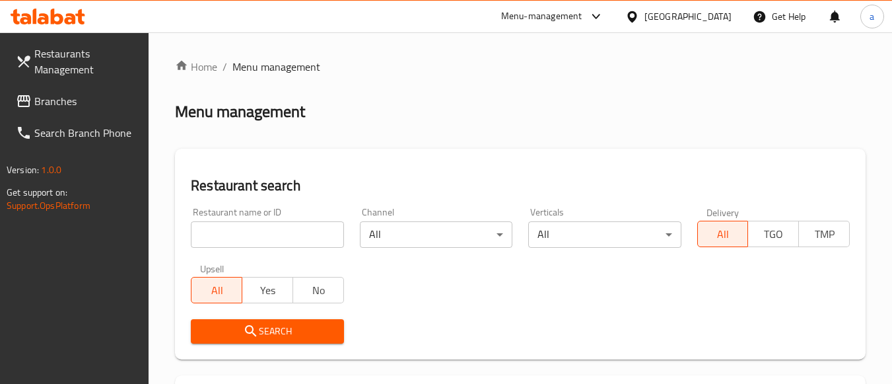
click at [269, 233] on input "search" at bounding box center [267, 234] width 153 height 26
paste input "694871"
type input "694871"
click at [253, 324] on icon "submit" at bounding box center [251, 331] width 16 height 16
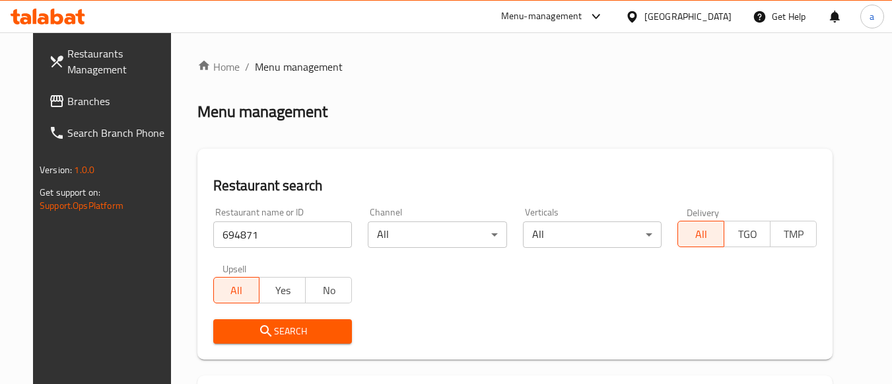
scroll to position [189, 0]
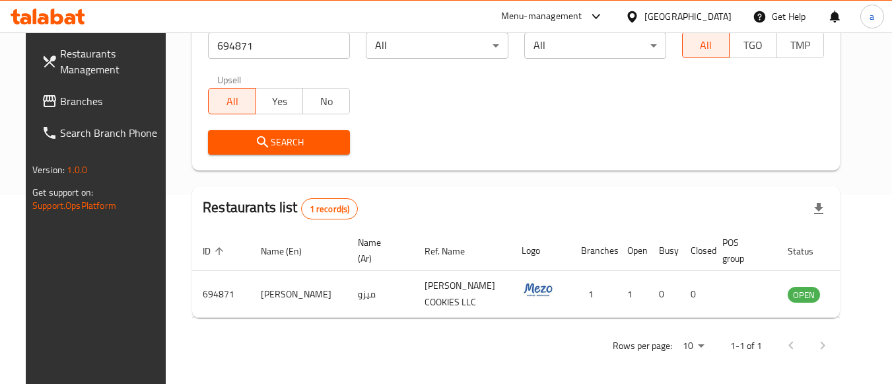
click at [60, 102] on span "Branches" at bounding box center [112, 101] width 104 height 16
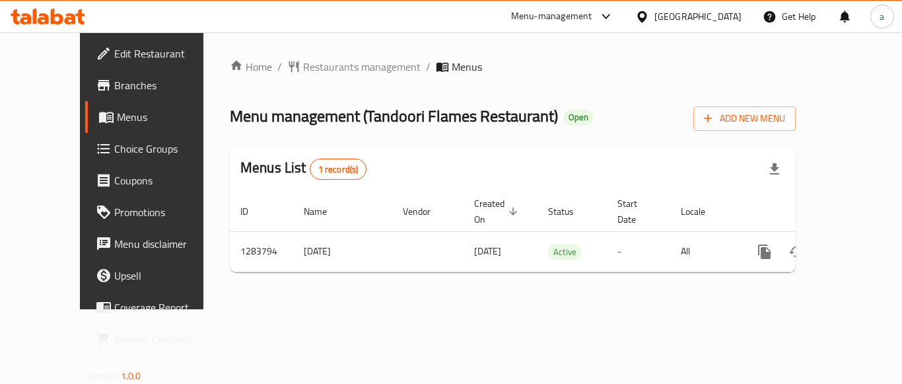
click at [303, 69] on span "Restaurants management" at bounding box center [362, 67] width 118 height 16
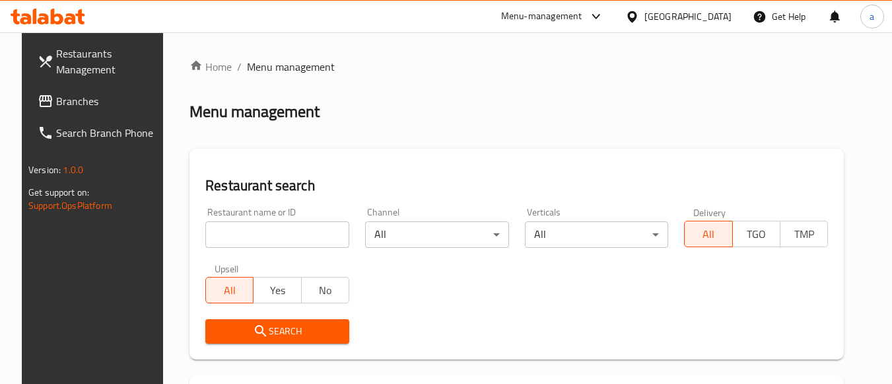
click at [289, 244] on input "search" at bounding box center [277, 234] width 144 height 26
paste input "695418"
type input "695418"
click button "Search" at bounding box center [277, 331] width 144 height 24
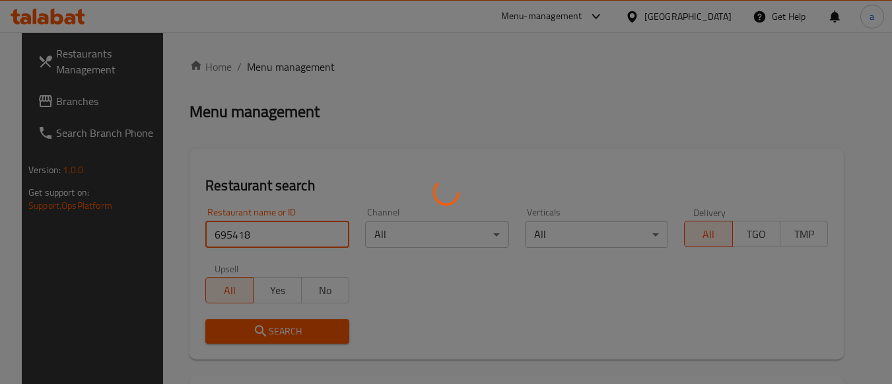
click button "Search" at bounding box center [277, 331] width 144 height 24
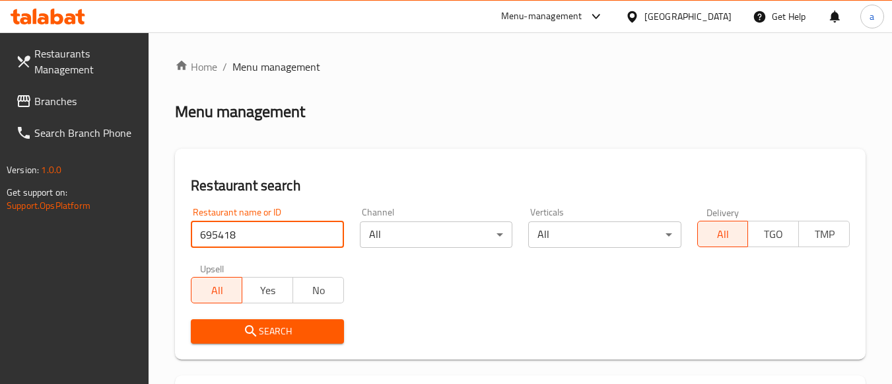
click at [85, 115] on link "Branches" at bounding box center [77, 101] width 144 height 32
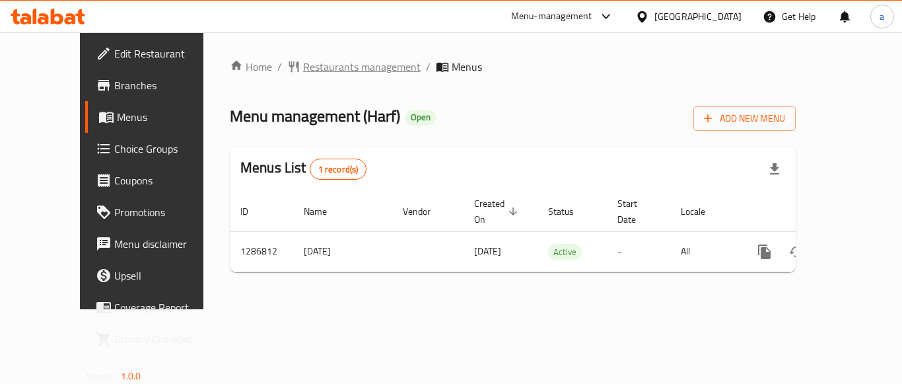
click at [303, 68] on span "Restaurants management" at bounding box center [362, 67] width 118 height 16
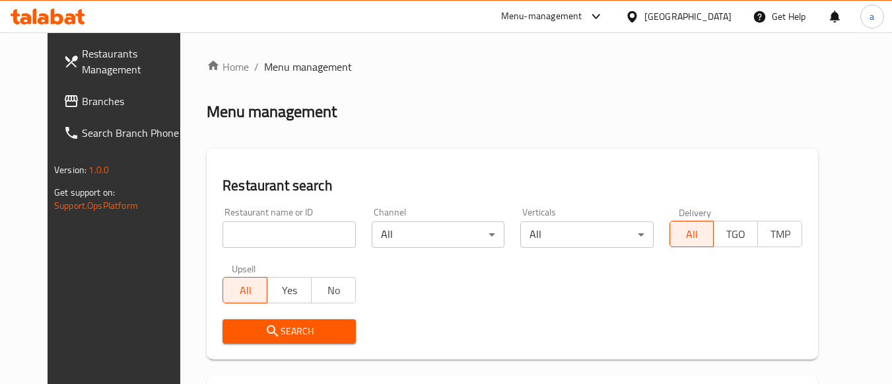
click at [257, 236] on input "search" at bounding box center [289, 234] width 133 height 26
paste input "696471"
type input "696471"
click button "Search" at bounding box center [289, 331] width 133 height 24
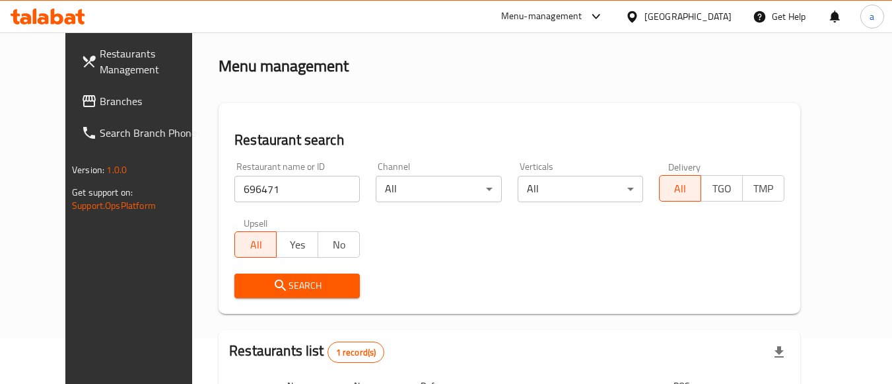
scroll to position [132, 0]
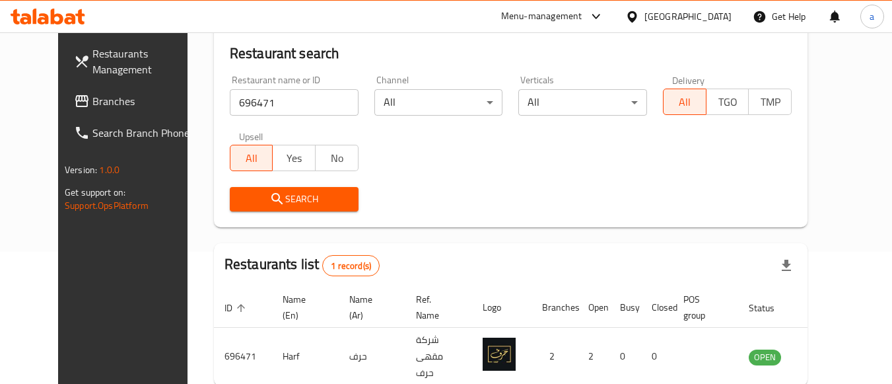
click at [103, 106] on span "Branches" at bounding box center [144, 101] width 104 height 16
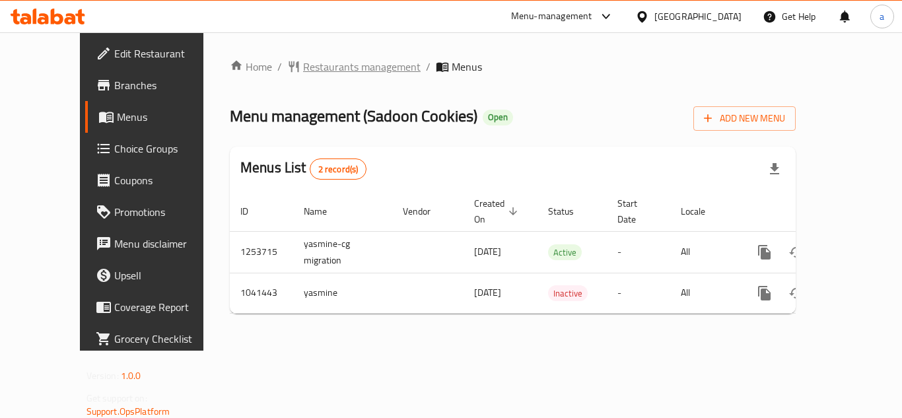
click at [303, 71] on span "Restaurants management" at bounding box center [362, 67] width 118 height 16
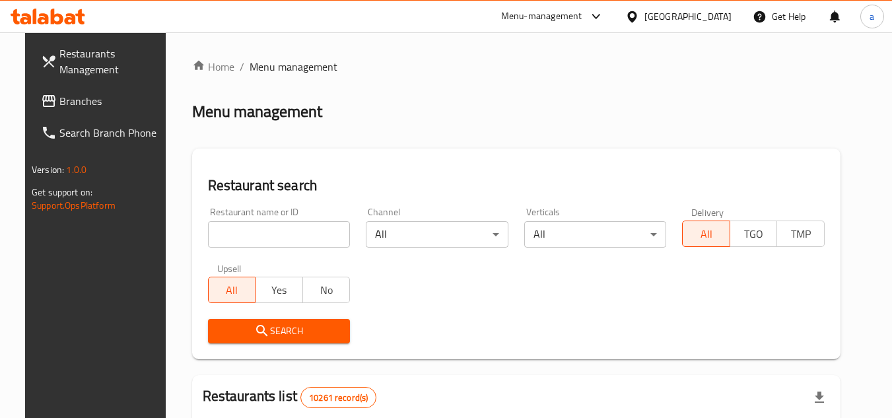
click at [268, 228] on input "search" at bounding box center [279, 234] width 143 height 26
paste input "662124"
type input "662124"
click button "Search" at bounding box center [279, 331] width 143 height 24
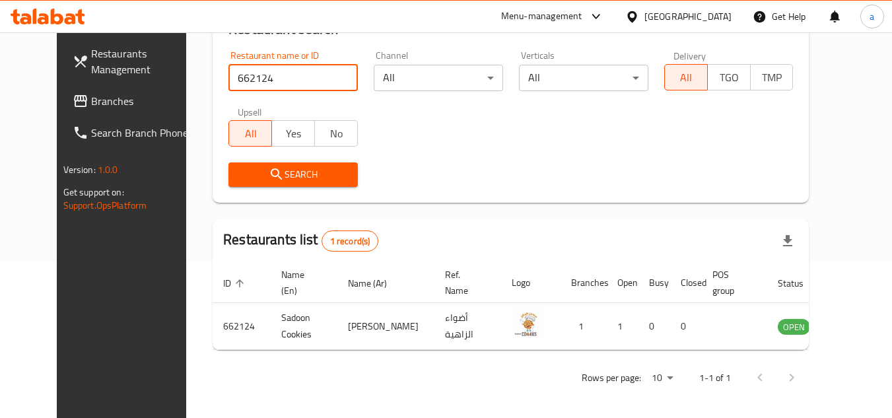
scroll to position [160, 0]
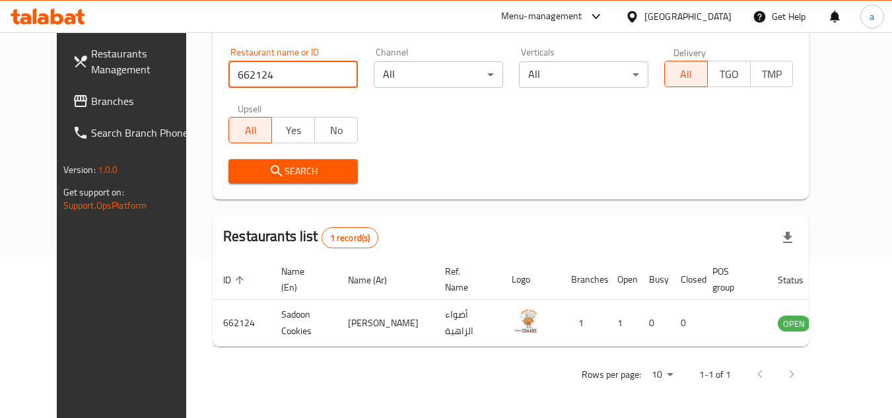
click at [101, 96] on span "Branches" at bounding box center [143, 101] width 104 height 16
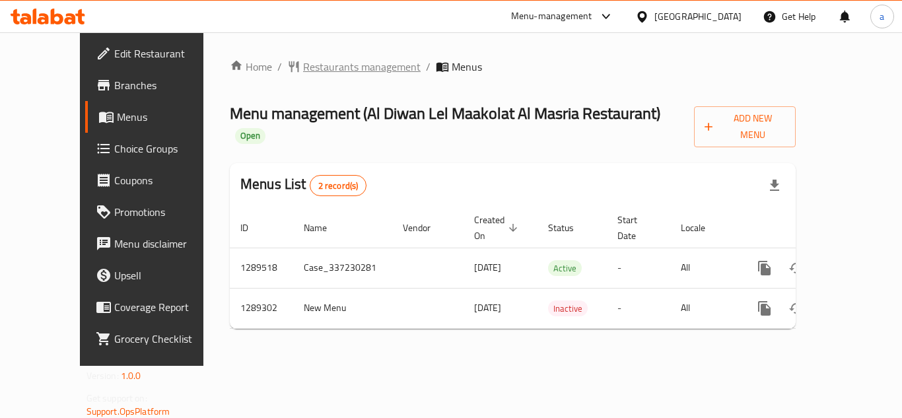
click at [324, 63] on span "Restaurants management" at bounding box center [362, 67] width 118 height 16
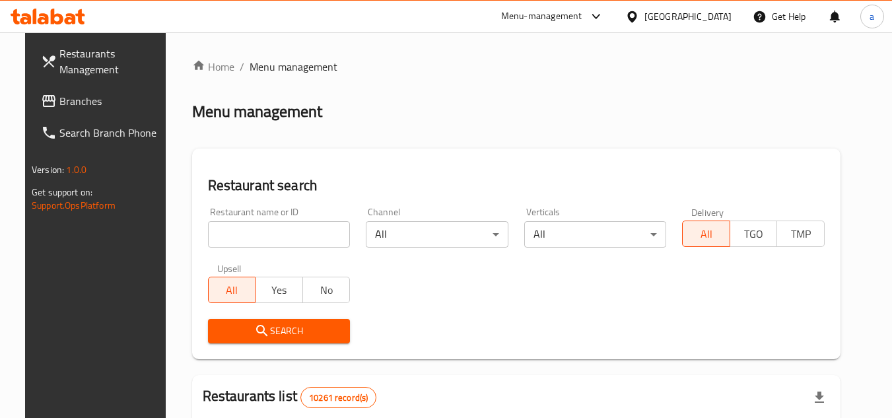
click at [281, 233] on input "search" at bounding box center [279, 234] width 143 height 26
paste input "697533"
type input "697533"
click button "Search" at bounding box center [279, 331] width 143 height 24
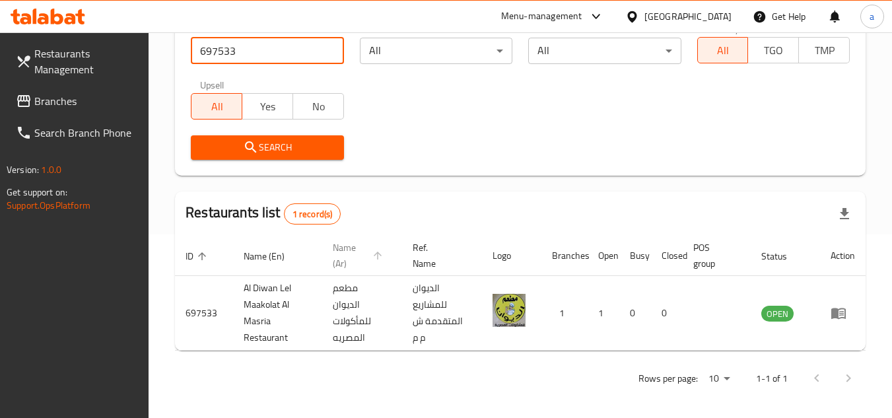
scroll to position [188, 0]
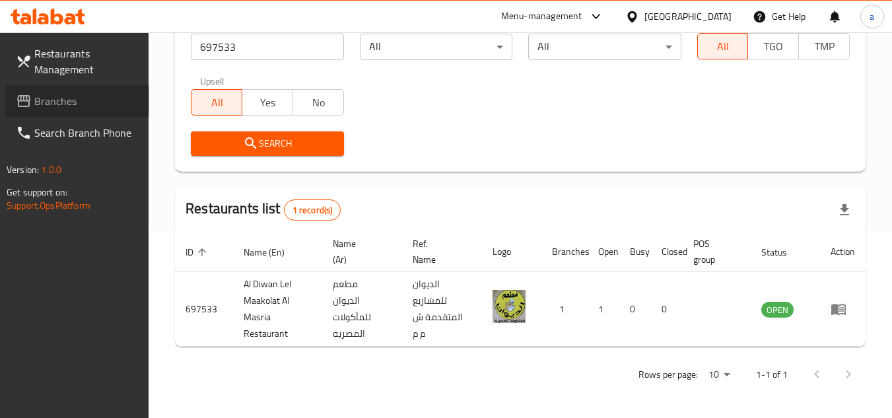
click at [59, 90] on link "Branches" at bounding box center [77, 101] width 144 height 32
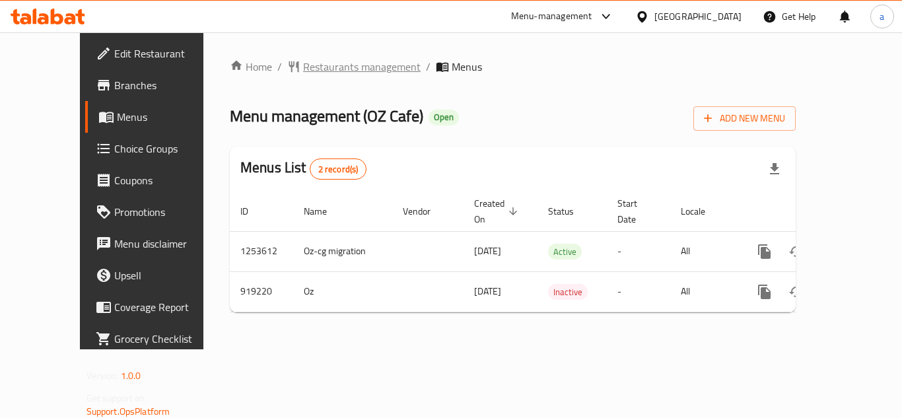
click at [305, 68] on span "Restaurants management" at bounding box center [362, 67] width 118 height 16
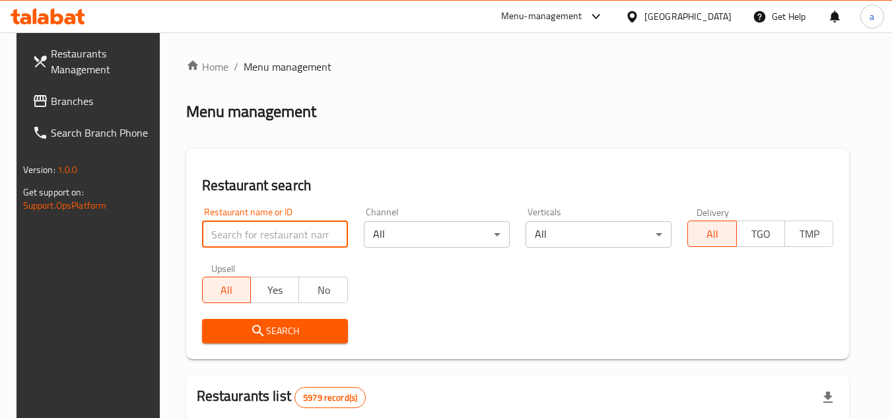
click at [214, 236] on input "search" at bounding box center [275, 234] width 146 height 26
paste input "658730"
type input "658730"
click button "Search" at bounding box center [275, 331] width 146 height 24
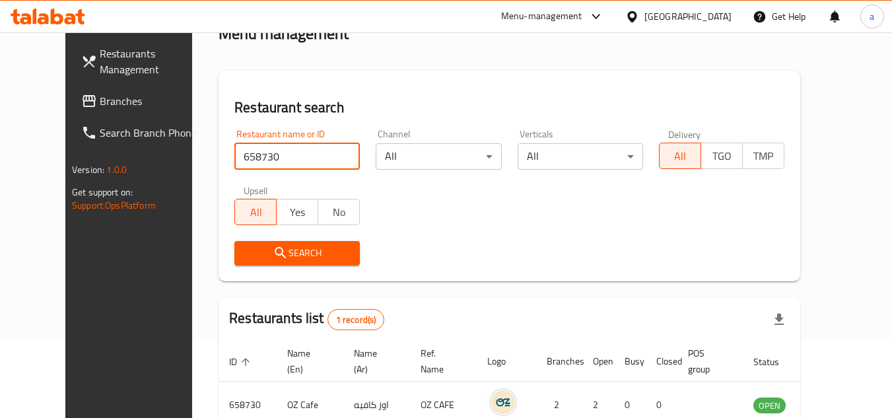
scroll to position [160, 0]
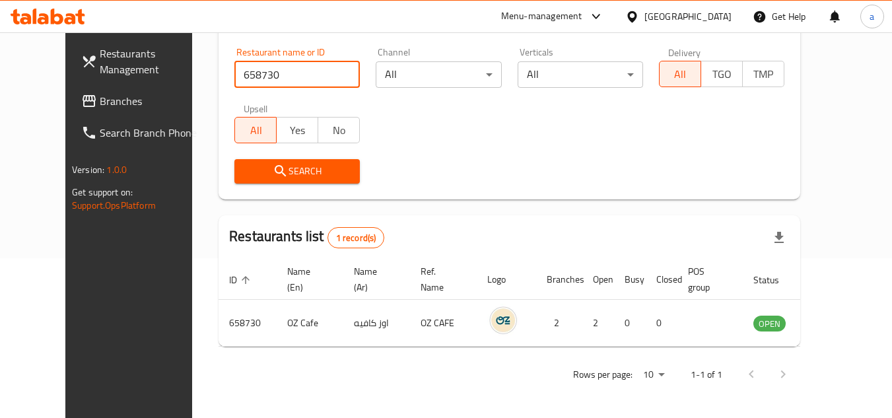
click at [100, 104] on span "Branches" at bounding box center [152, 101] width 104 height 16
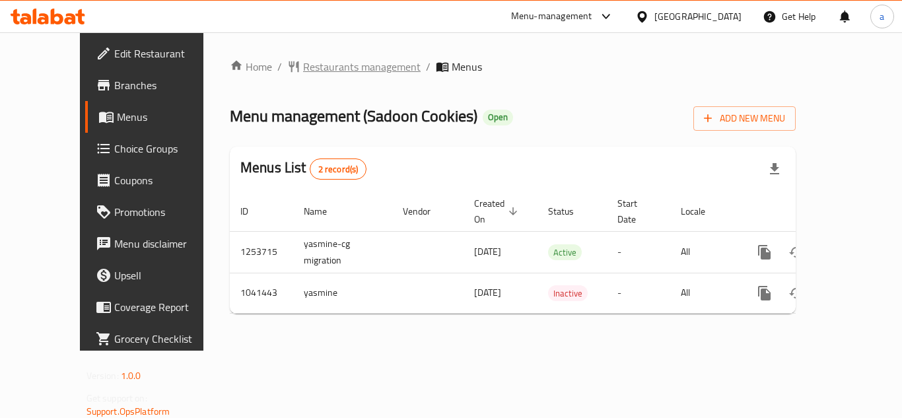
click at [306, 62] on span "Restaurants management" at bounding box center [362, 67] width 118 height 16
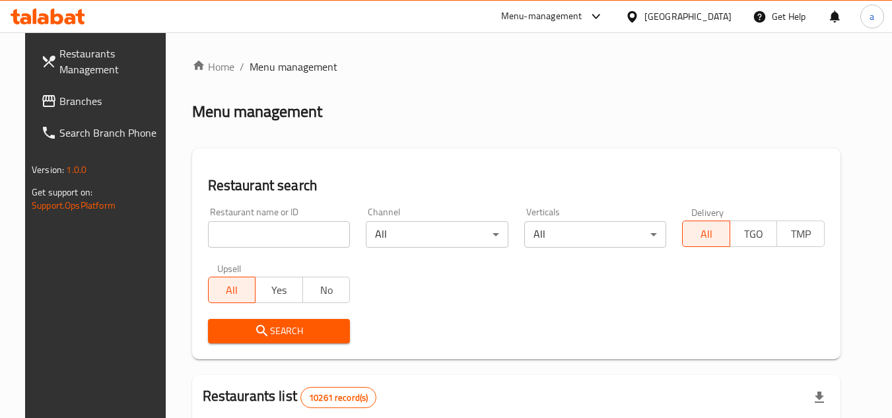
click at [267, 240] on input "search" at bounding box center [279, 234] width 143 height 26
paste input "662124"
type input "662124"
click button "Search" at bounding box center [279, 331] width 143 height 24
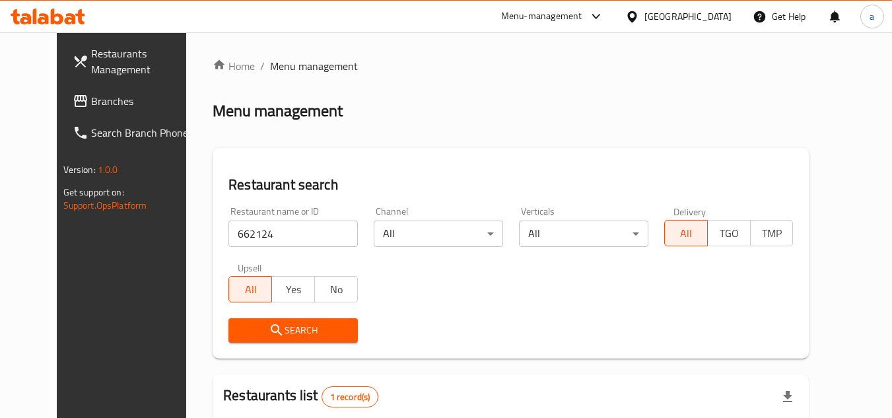
scroll to position [160, 0]
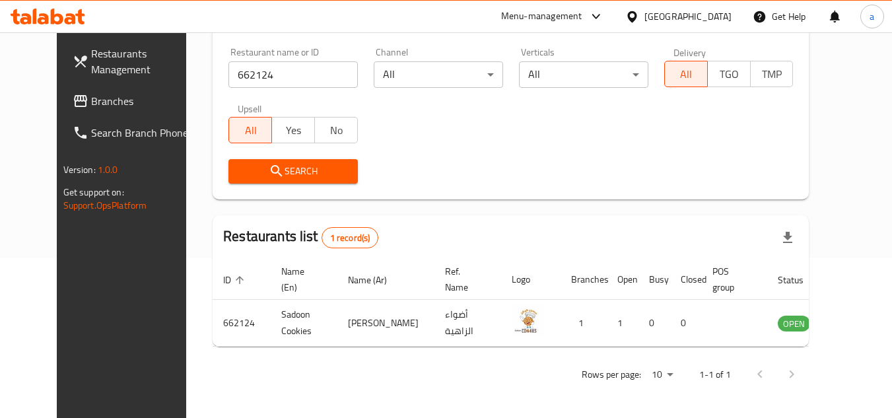
click at [91, 106] on span "Branches" at bounding box center [143, 101] width 104 height 16
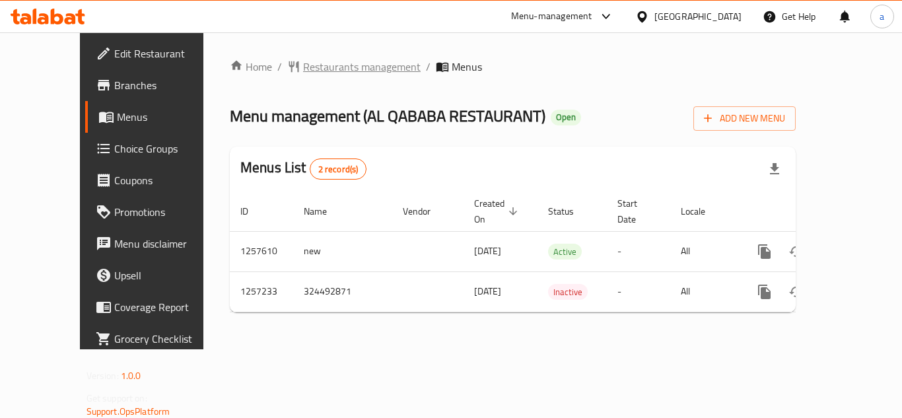
click at [303, 71] on span "Restaurants management" at bounding box center [362, 67] width 118 height 16
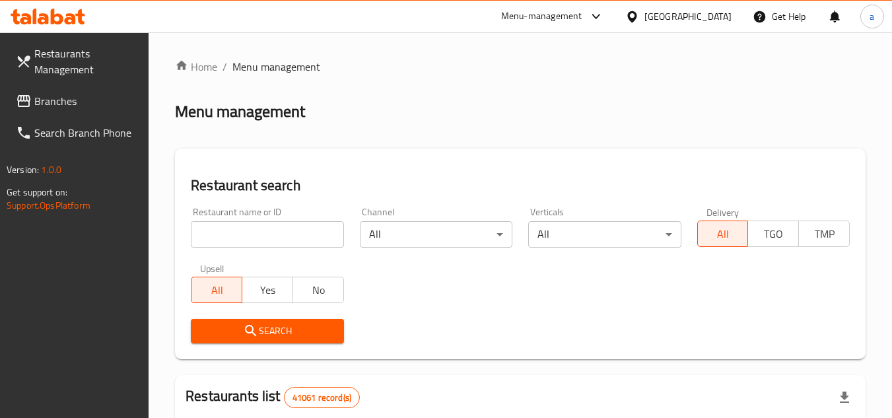
click at [251, 234] on input "search" at bounding box center [267, 234] width 153 height 26
paste input "683362"
type input "683362"
click at [300, 322] on button "Search" at bounding box center [267, 331] width 153 height 24
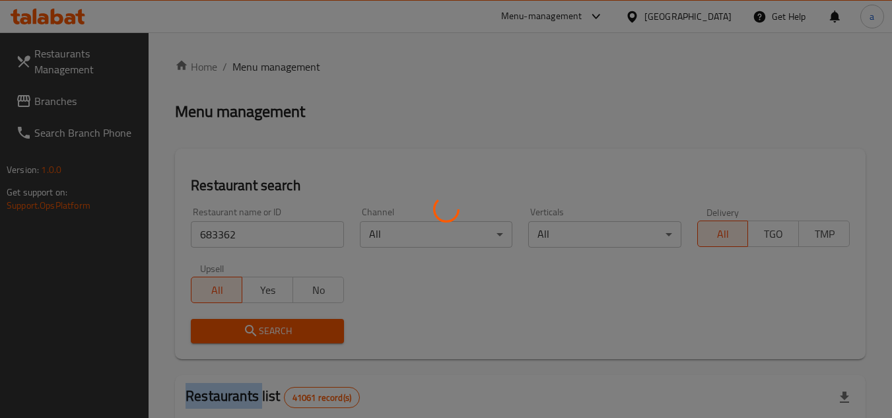
click at [300, 322] on div at bounding box center [446, 209] width 892 height 418
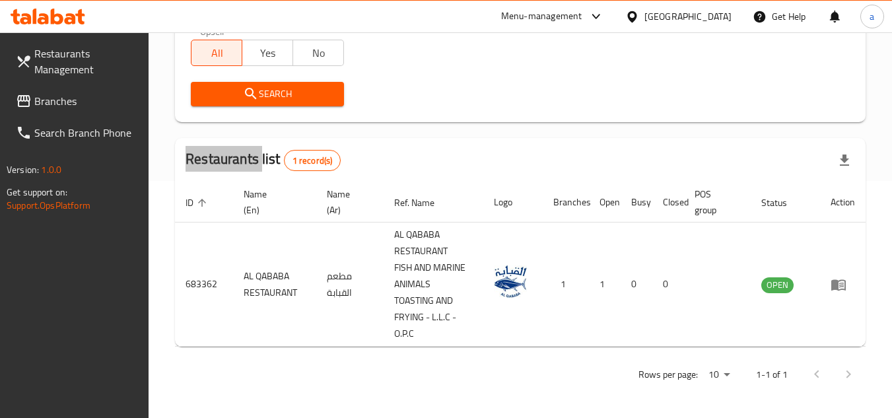
scroll to position [237, 0]
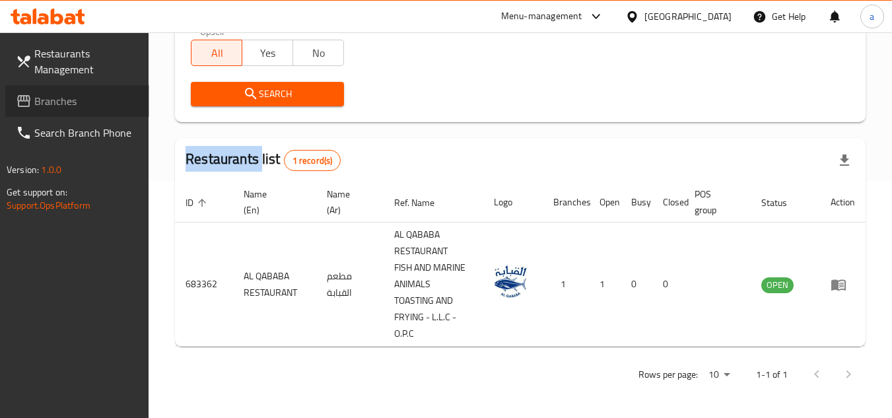
click at [94, 100] on span "Branches" at bounding box center [86, 101] width 104 height 16
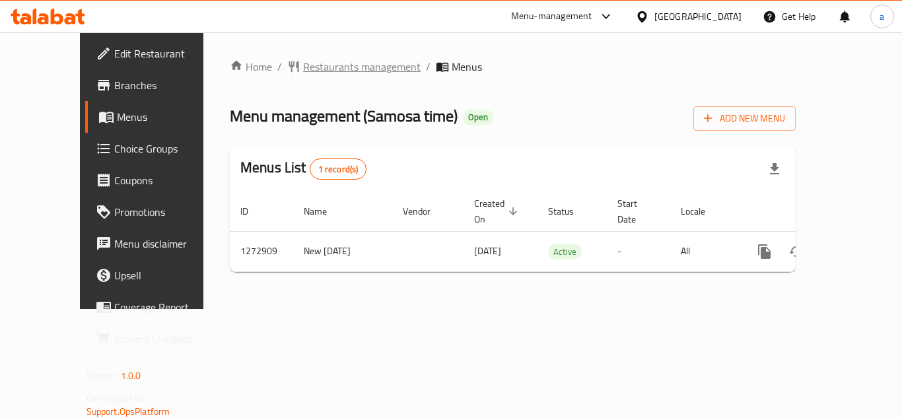
click at [304, 72] on span "Restaurants management" at bounding box center [362, 67] width 118 height 16
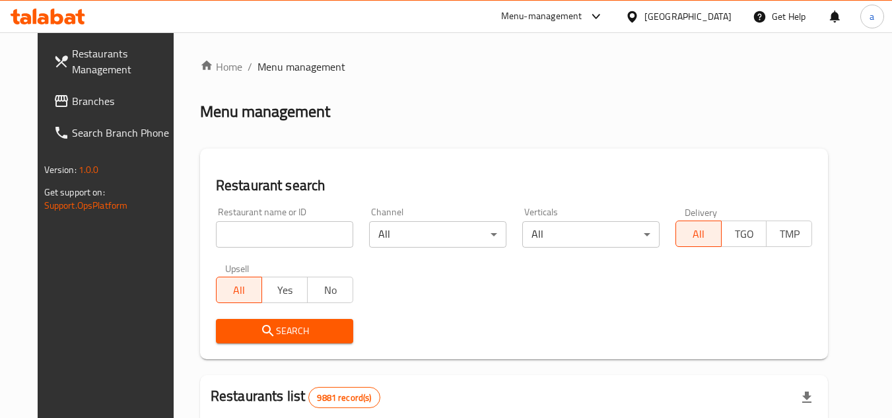
click at [254, 232] on input "search" at bounding box center [284, 234] width 137 height 26
paste input "690507"
type input "690507"
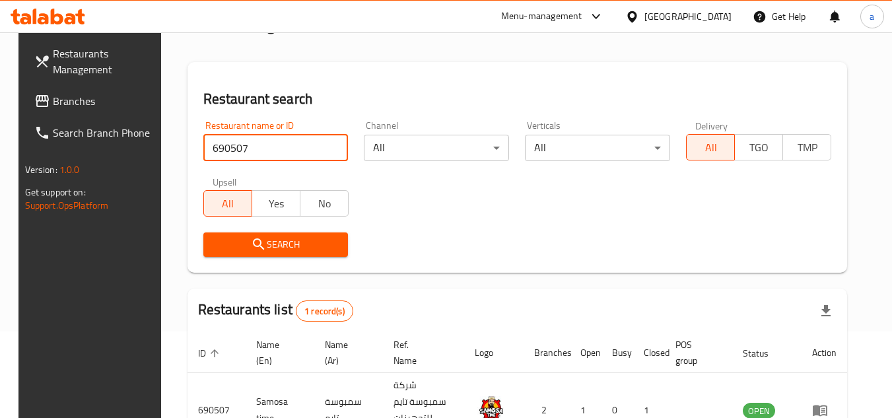
scroll to position [171, 0]
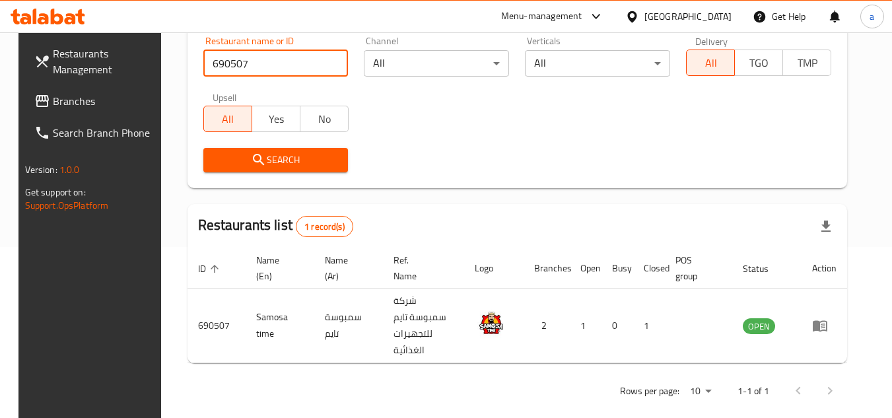
click at [57, 102] on span "Branches" at bounding box center [105, 101] width 104 height 16
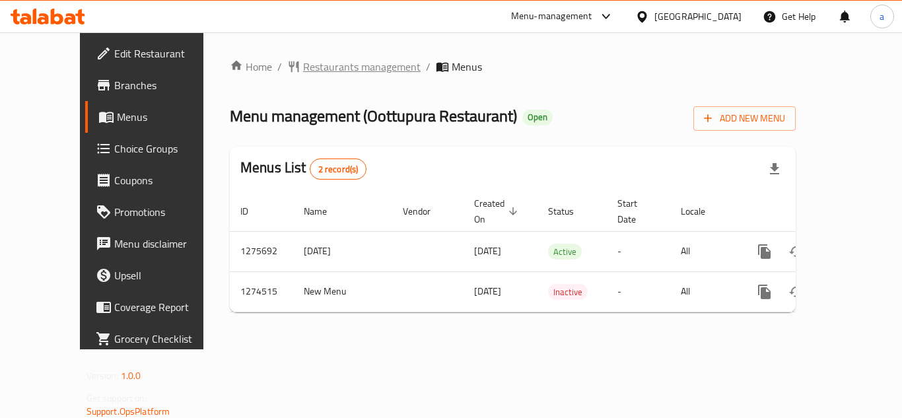
click at [303, 64] on span "Restaurants management" at bounding box center [362, 67] width 118 height 16
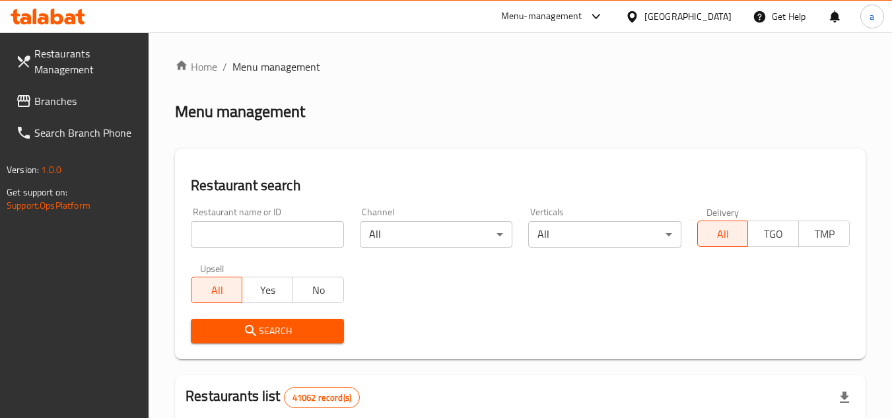
click at [284, 226] on input "search" at bounding box center [267, 234] width 153 height 26
paste input "691146"
type input "691146"
click button "Search" at bounding box center [267, 331] width 153 height 24
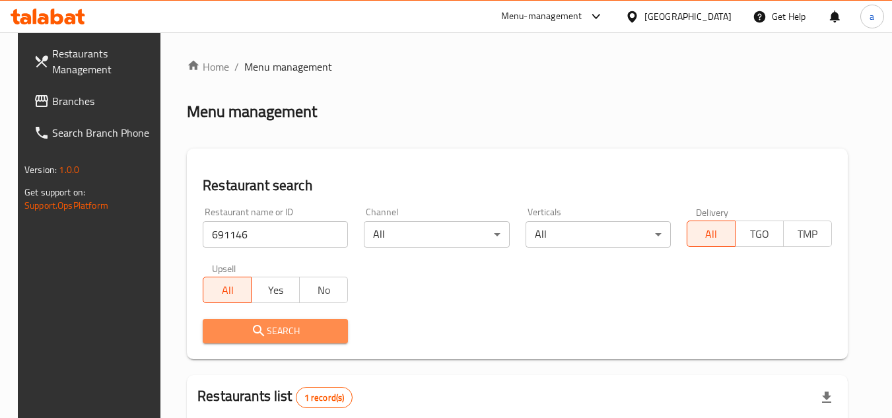
click at [306, 338] on span "Search" at bounding box center [275, 331] width 124 height 17
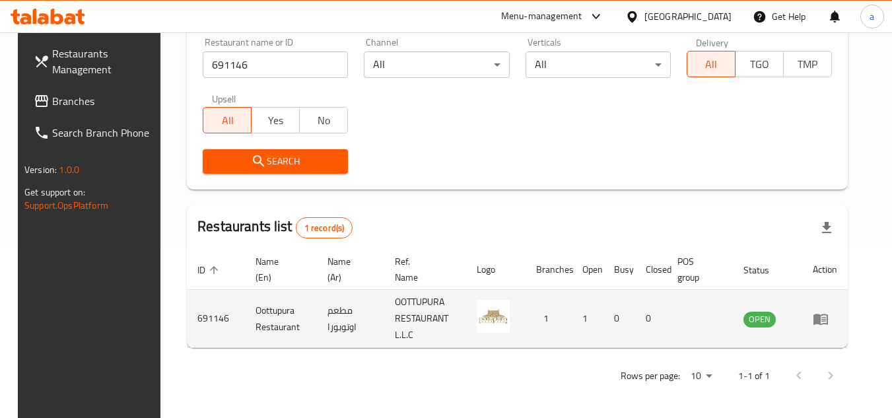
scroll to position [171, 0]
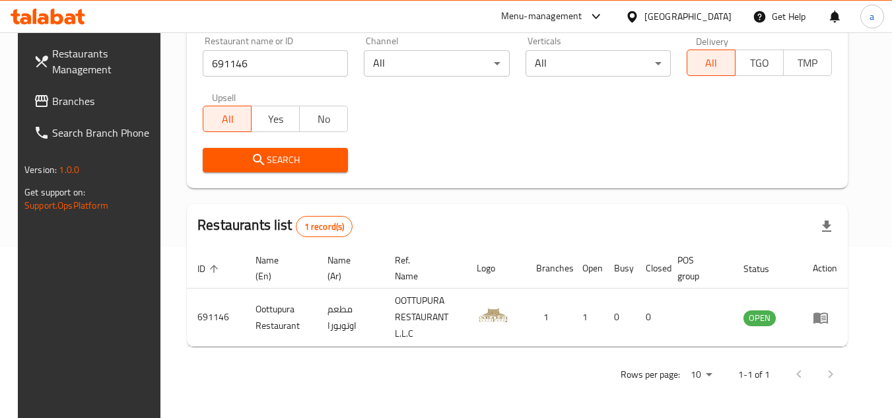
click at [90, 106] on span "Branches" at bounding box center [104, 101] width 104 height 16
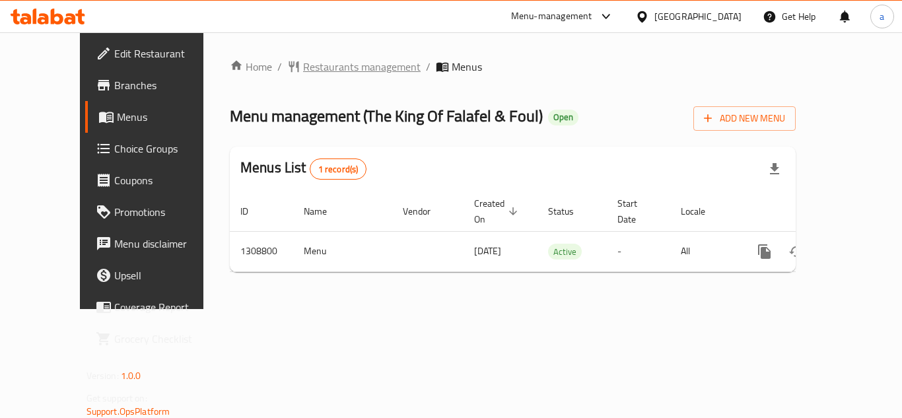
click at [362, 64] on span "Restaurants management" at bounding box center [362, 67] width 118 height 16
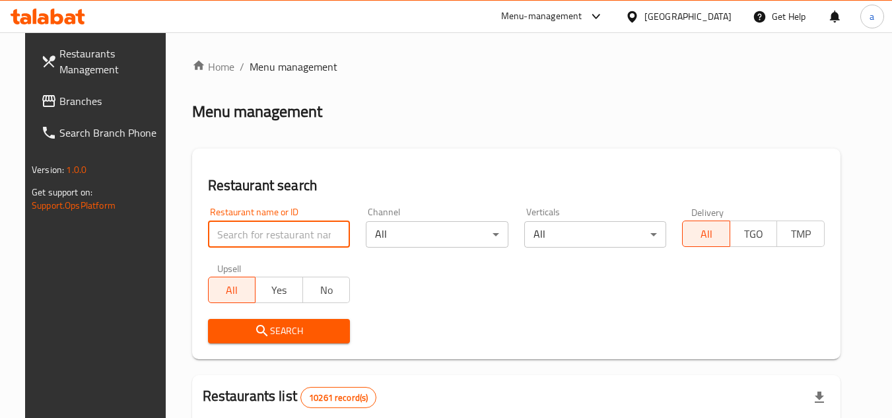
click at [321, 236] on input "search" at bounding box center [279, 234] width 143 height 26
paste input "705013"
type input "705013"
click button "Search" at bounding box center [279, 331] width 143 height 24
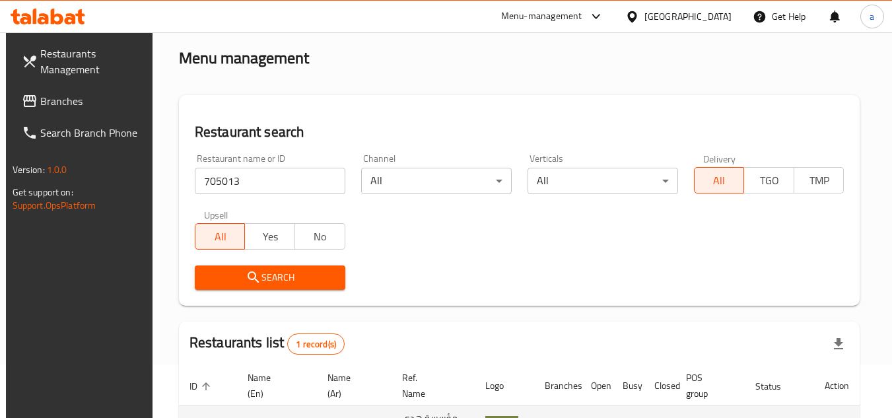
scroll to position [160, 0]
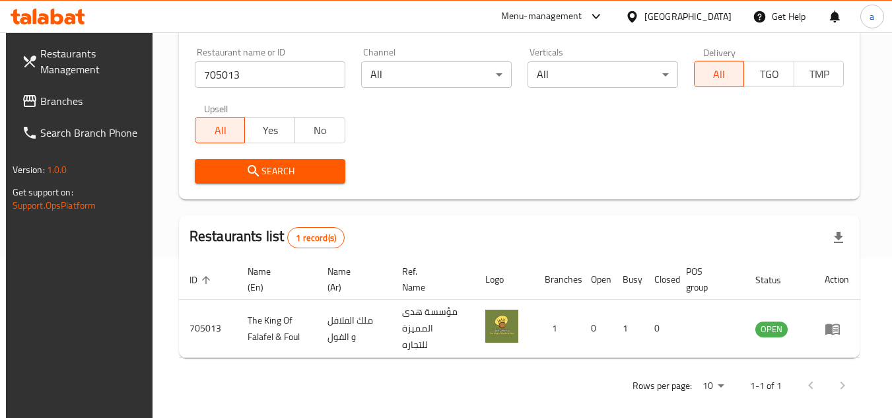
drag, startPoint x: 115, startPoint y: 105, endPoint x: 63, endPoint y: 127, distance: 55.9
click at [115, 105] on span "Branches" at bounding box center [92, 101] width 104 height 16
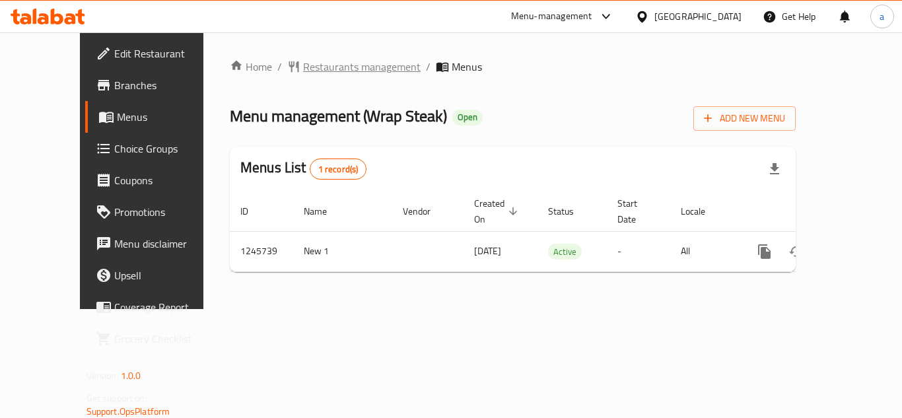
click at [303, 69] on span "Restaurants management" at bounding box center [362, 67] width 118 height 16
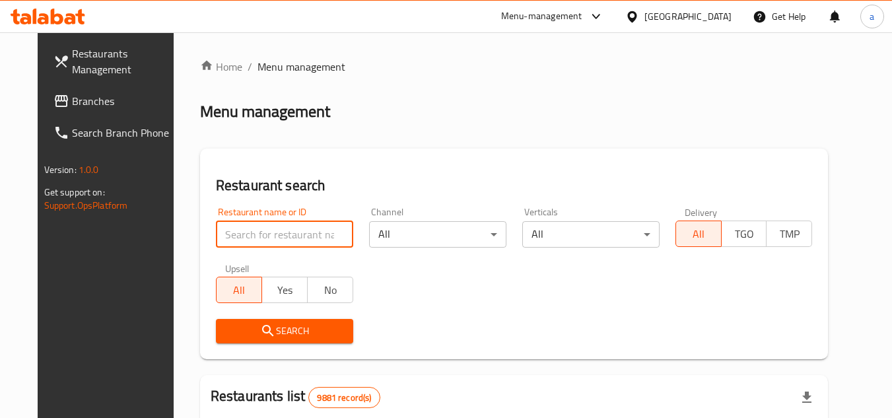
click at [297, 236] on input "search" at bounding box center [284, 234] width 137 height 26
paste input "682727"
type input "682727"
click button "Search" at bounding box center [284, 331] width 137 height 24
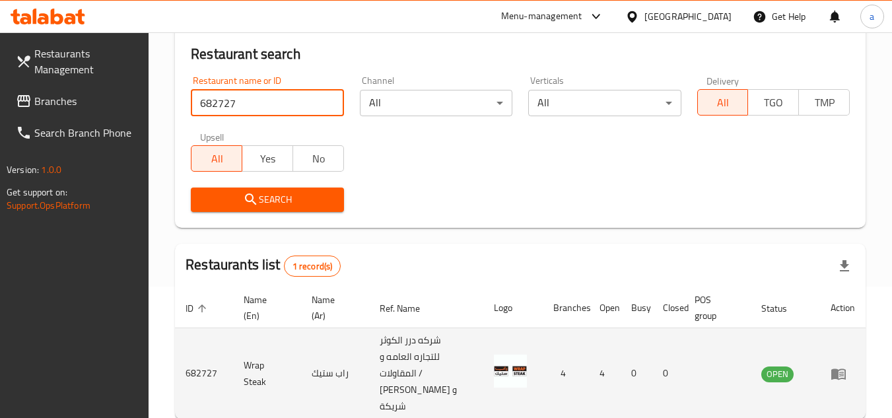
scroll to position [132, 0]
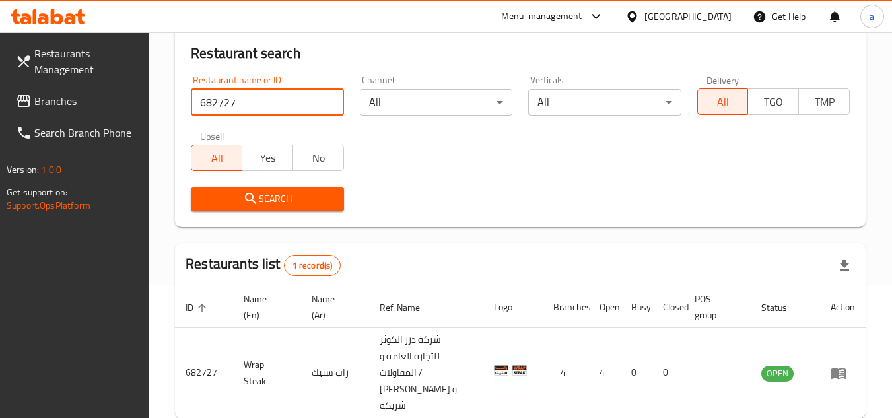
click at [108, 97] on span "Branches" at bounding box center [86, 101] width 104 height 16
